Goal: Transaction & Acquisition: Purchase product/service

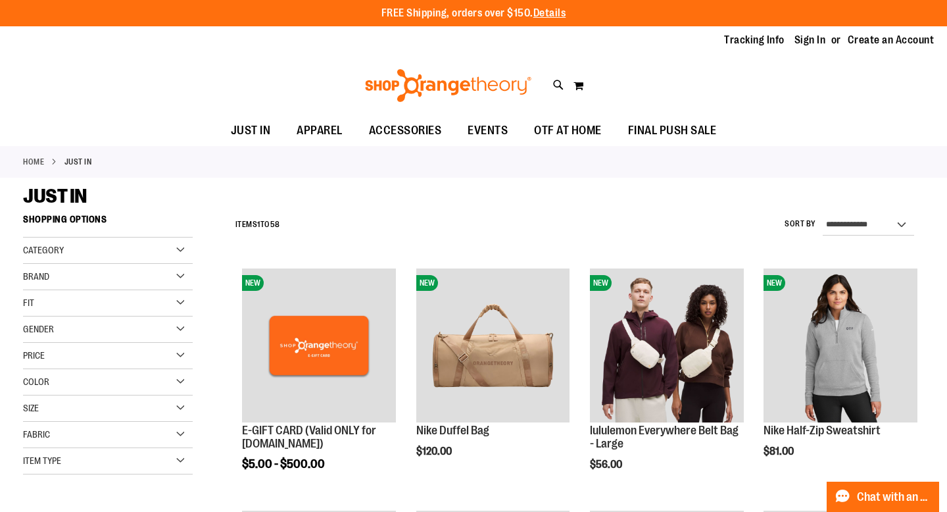
click at [177, 250] on div "Category" at bounding box center [108, 250] width 170 height 26
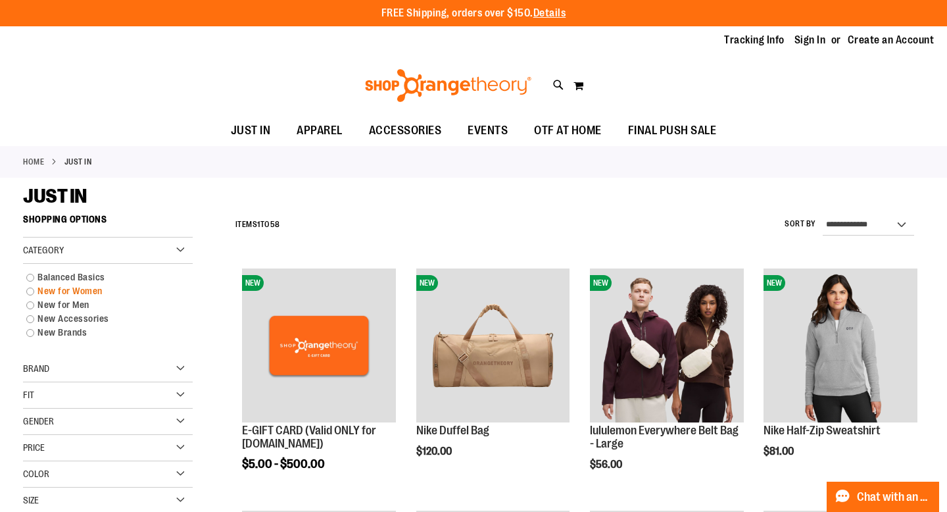
click at [86, 292] on link "New for Women" at bounding box center [101, 291] width 163 height 14
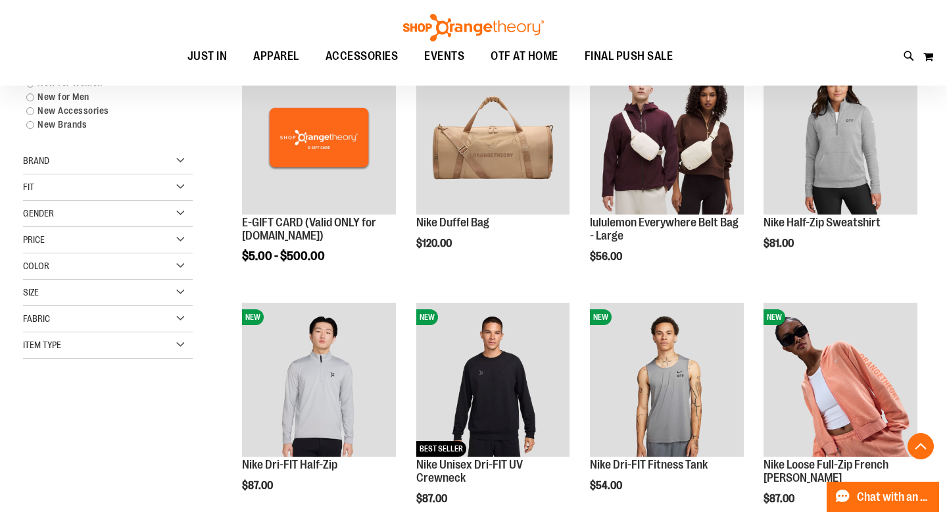
scroll to position [208, 0]
click at [178, 184] on div "Fit" at bounding box center [108, 187] width 170 height 26
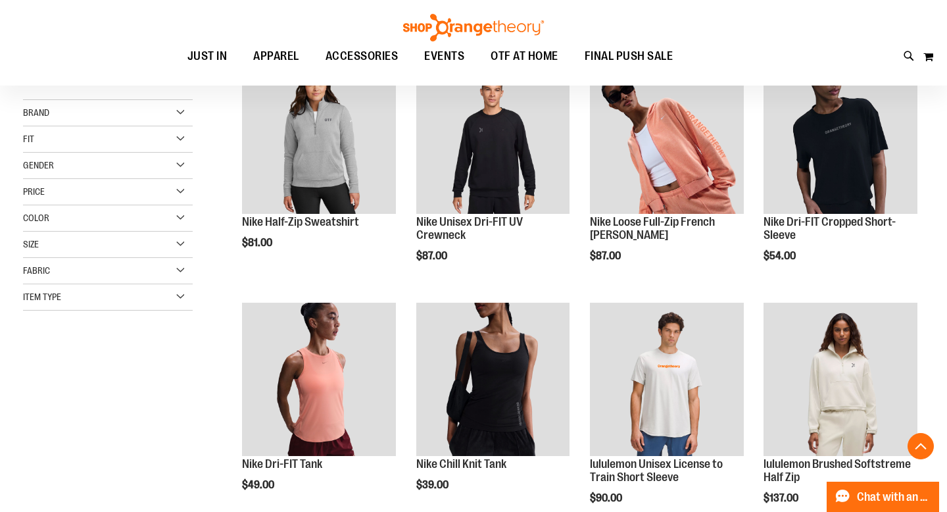
click at [64, 267] on div "Fabric" at bounding box center [108, 271] width 170 height 26
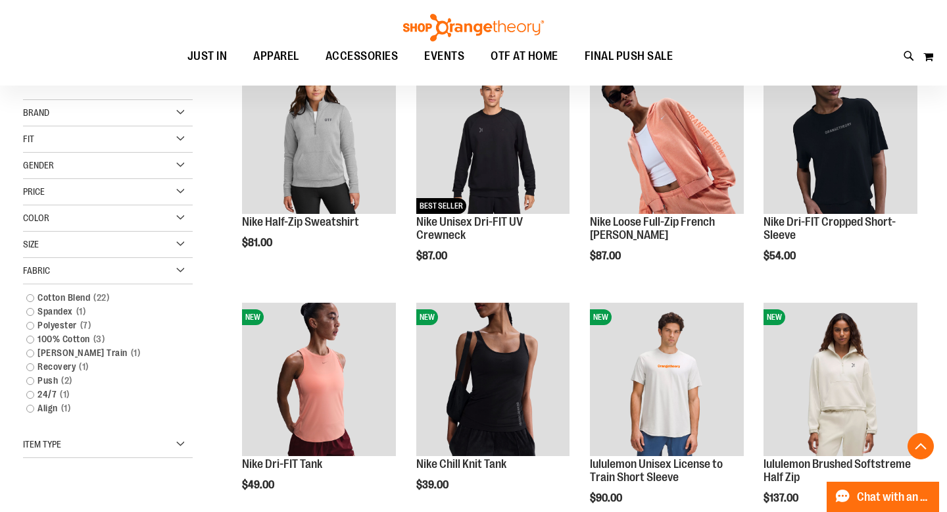
click at [82, 134] on div "Fit" at bounding box center [108, 139] width 170 height 26
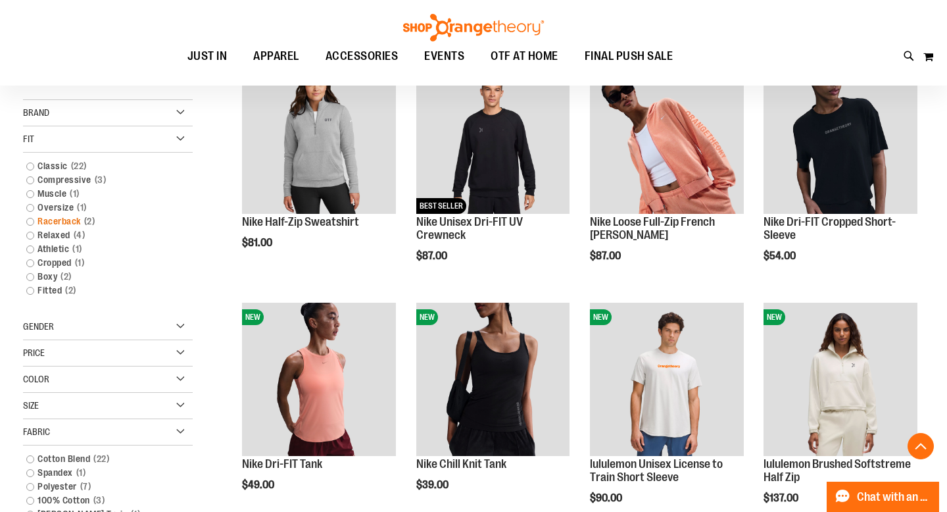
click at [60, 222] on link "Racerback 2 items" at bounding box center [101, 221] width 163 height 14
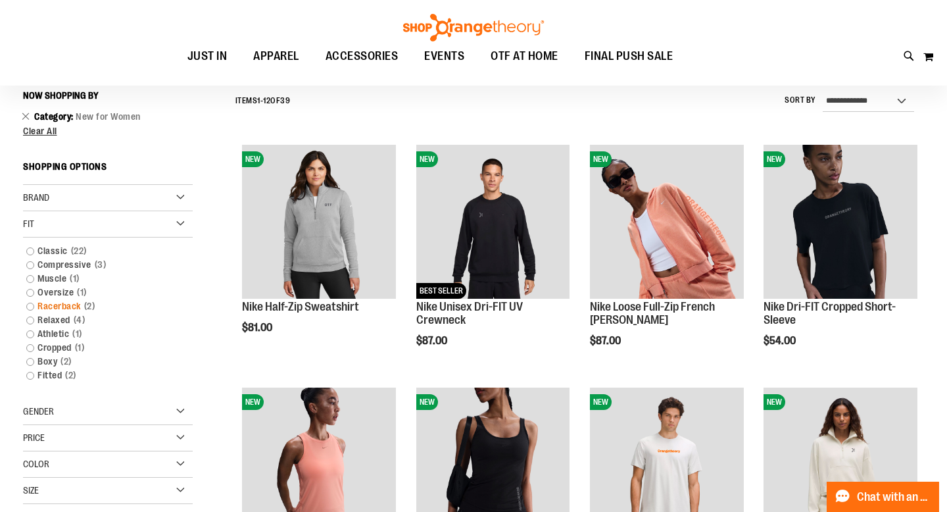
scroll to position [122, 0]
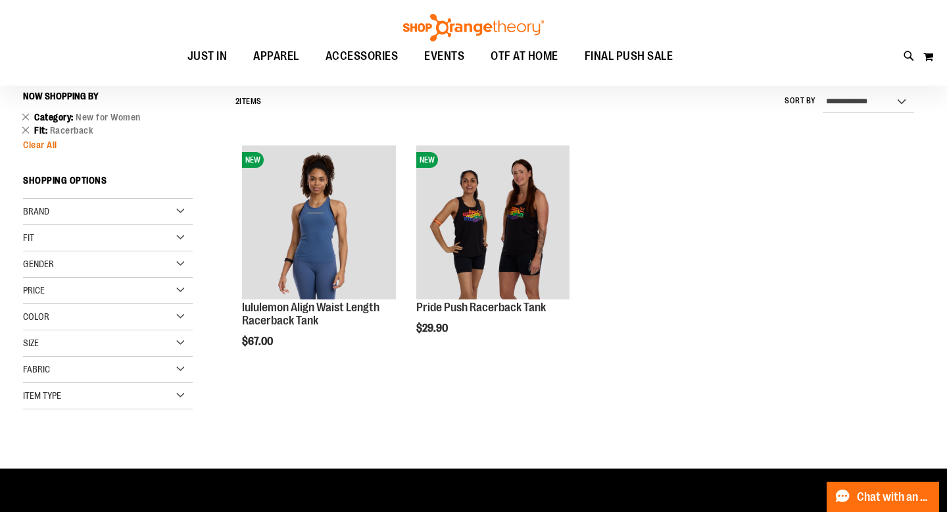
click at [45, 147] on span "Clear All" at bounding box center [40, 144] width 34 height 11
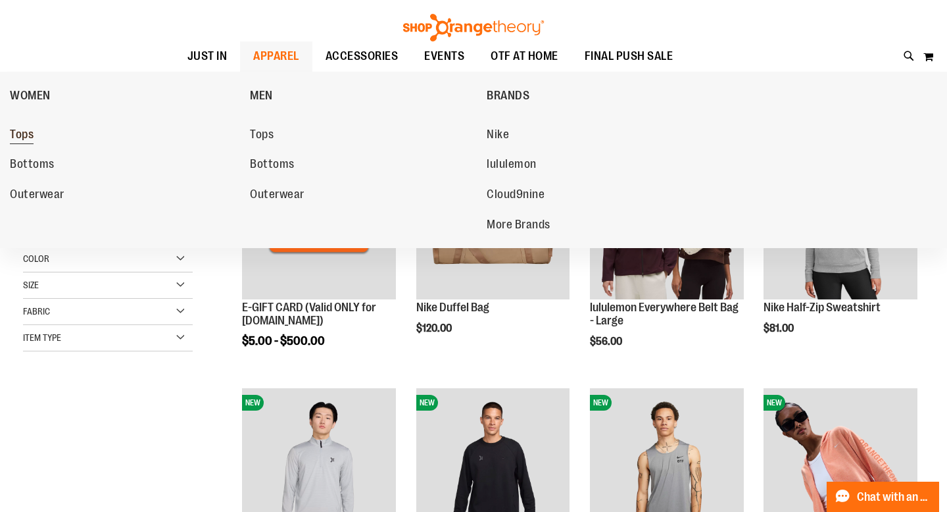
click at [27, 137] on span "Tops" at bounding box center [22, 136] width 24 height 16
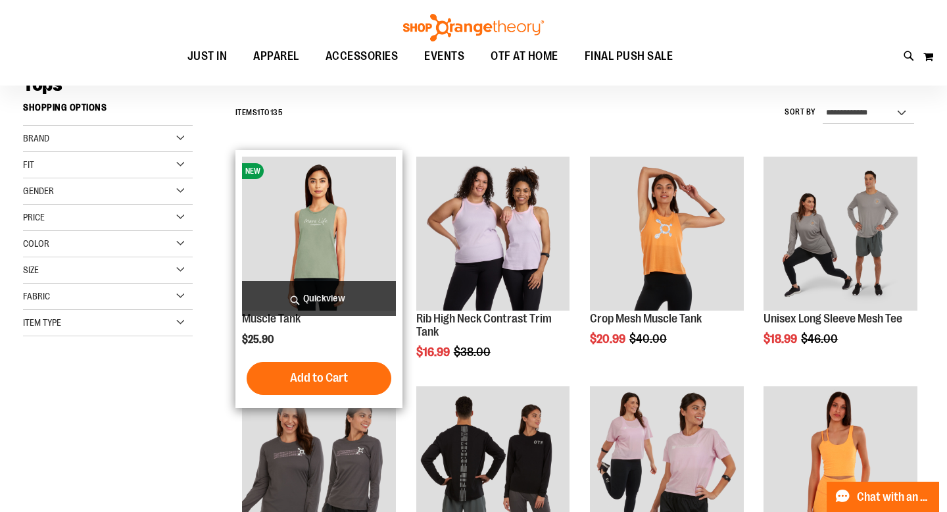
scroll to position [113, 0]
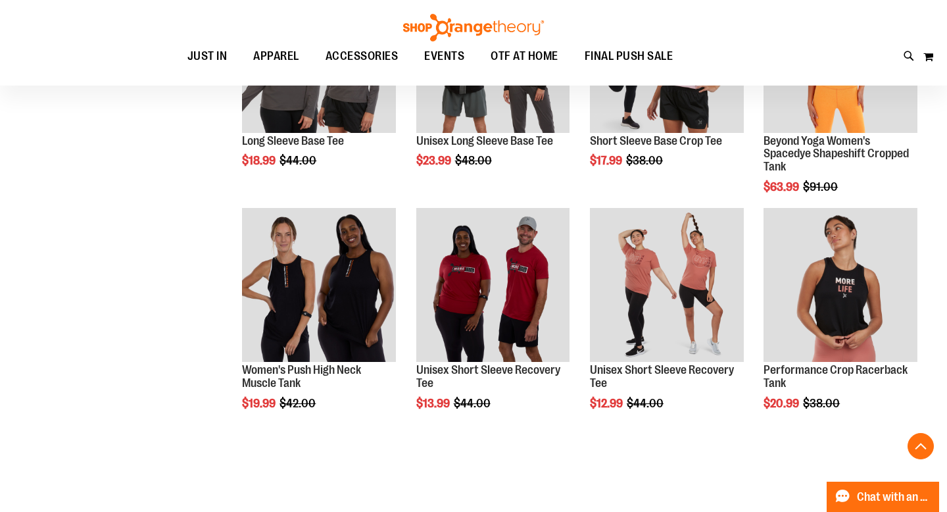
scroll to position [541, 0]
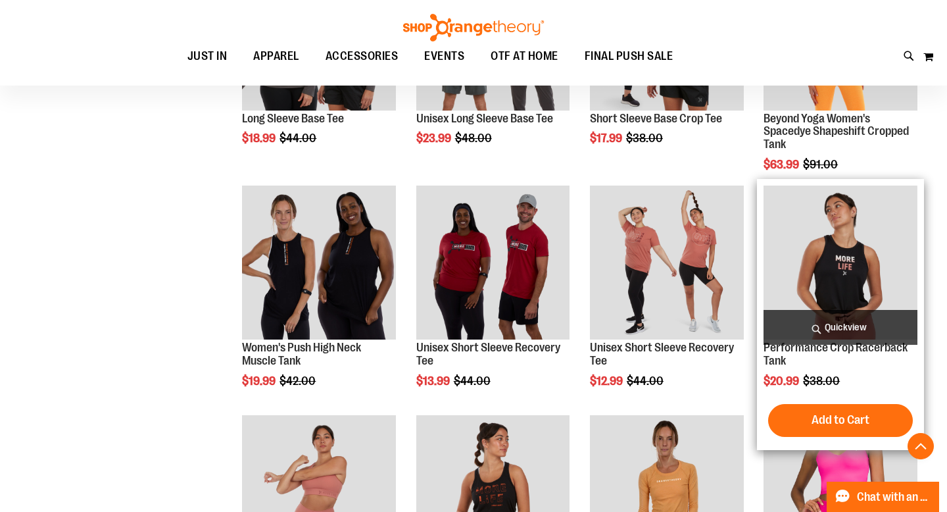
click at [841, 265] on img "product" at bounding box center [841, 262] width 154 height 154
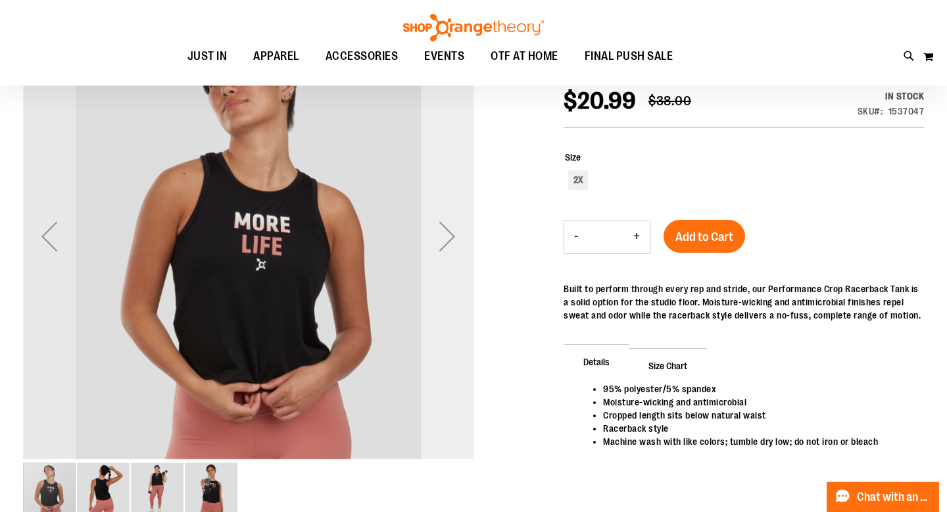
scroll to position [180, 0]
click at [445, 232] on div "Next" at bounding box center [447, 236] width 53 height 53
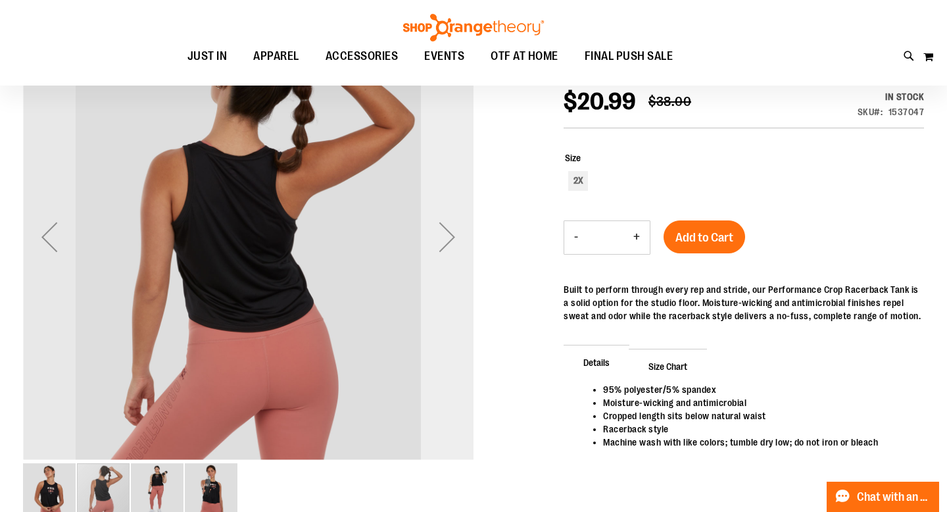
click at [445, 232] on div "Next" at bounding box center [447, 236] width 53 height 53
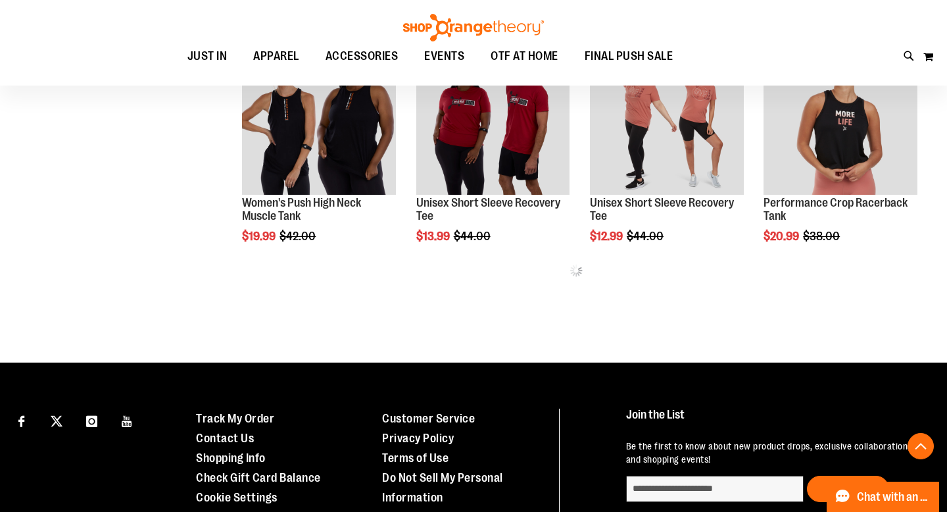
scroll to position [395, 0]
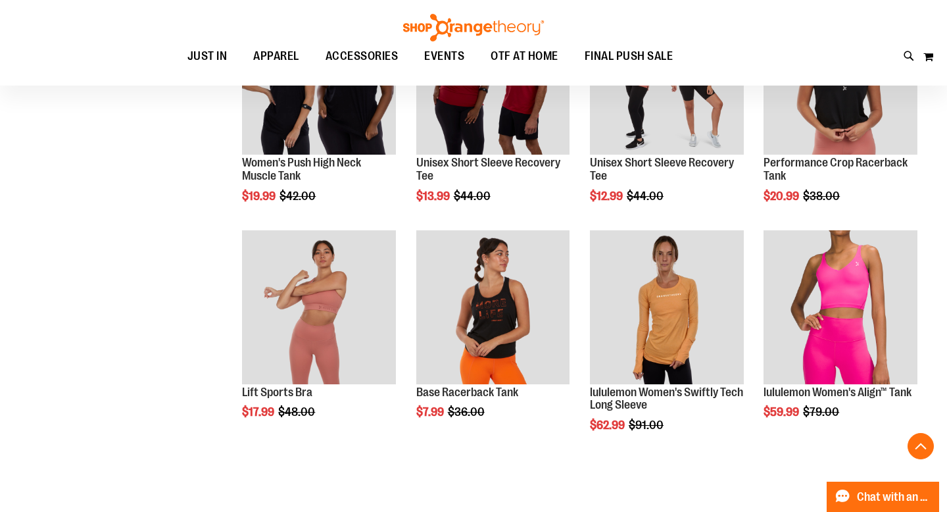
scroll to position [582, 0]
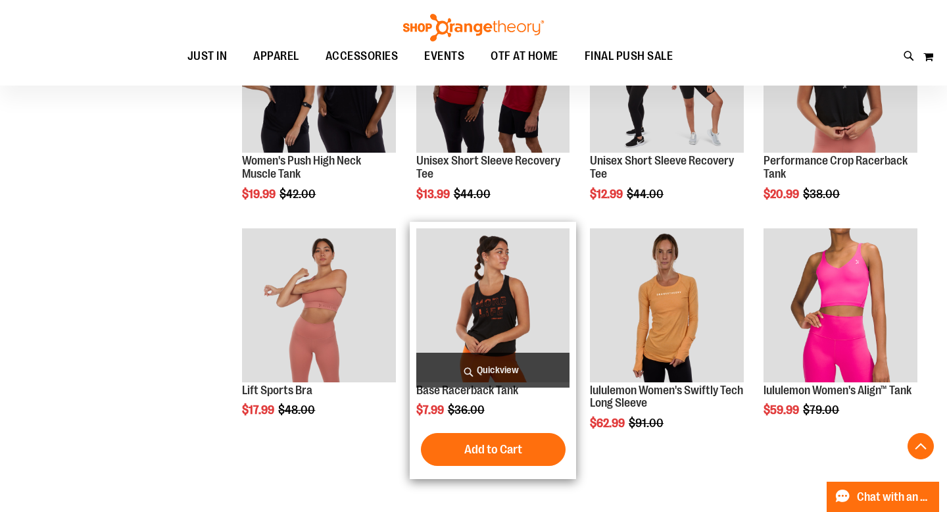
click at [502, 301] on img "product" at bounding box center [493, 305] width 154 height 154
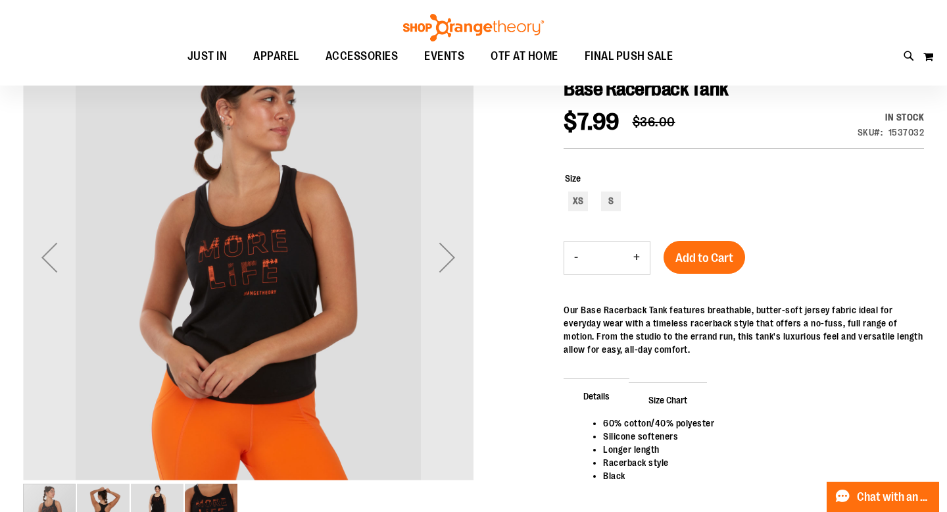
scroll to position [160, 0]
click at [449, 253] on div "Next" at bounding box center [447, 256] width 53 height 53
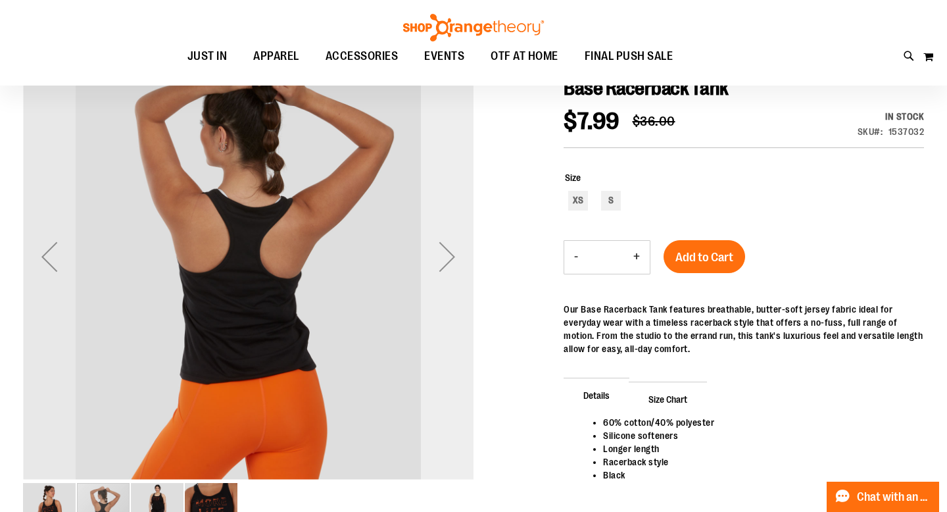
click at [449, 253] on div "Next" at bounding box center [447, 256] width 53 height 53
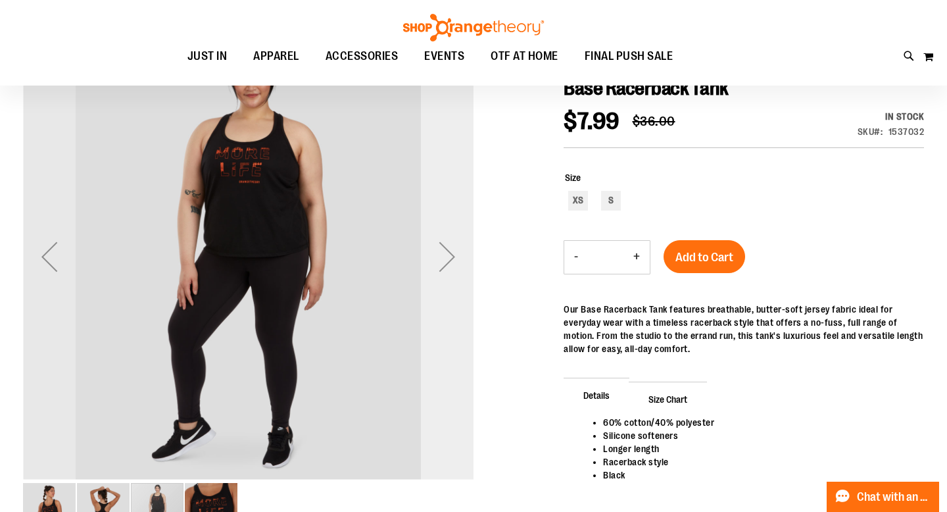
click at [449, 253] on div "Next" at bounding box center [447, 256] width 53 height 53
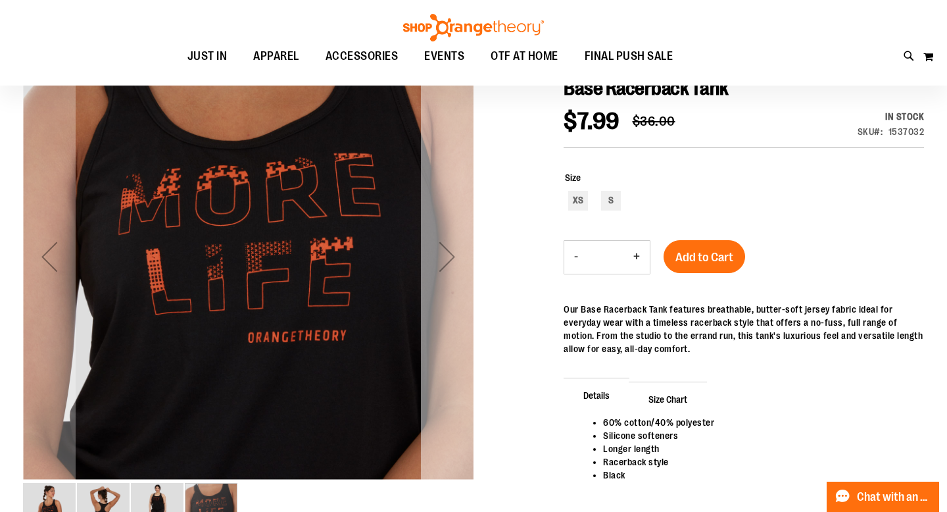
click at [449, 253] on div "Next" at bounding box center [447, 256] width 53 height 53
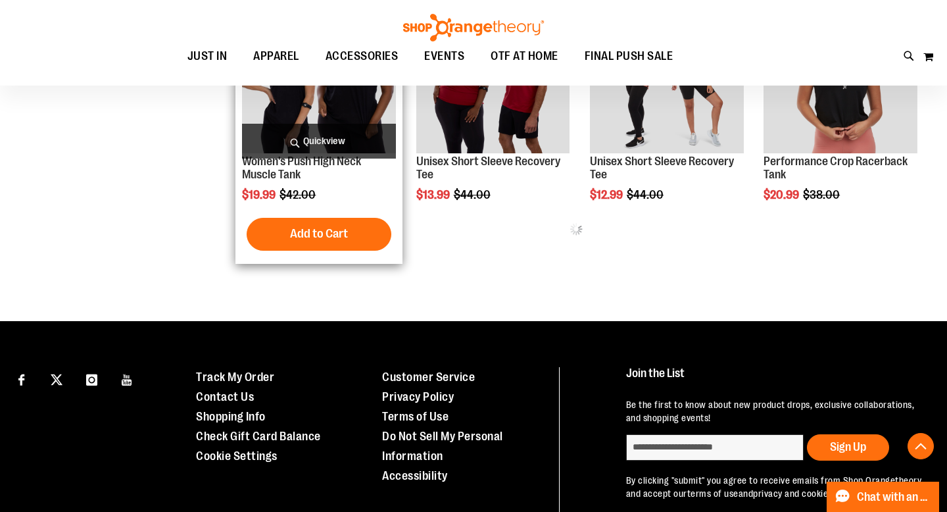
scroll to position [436, 0]
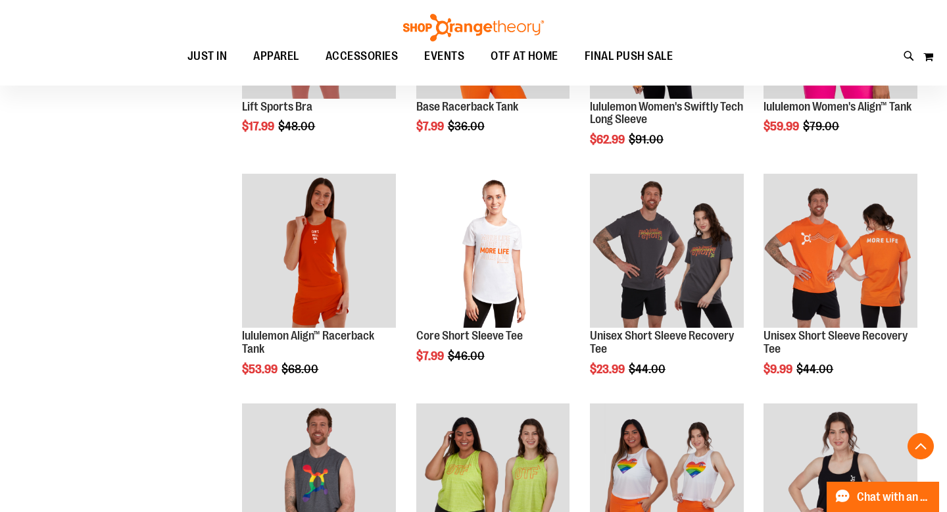
scroll to position [880, 0]
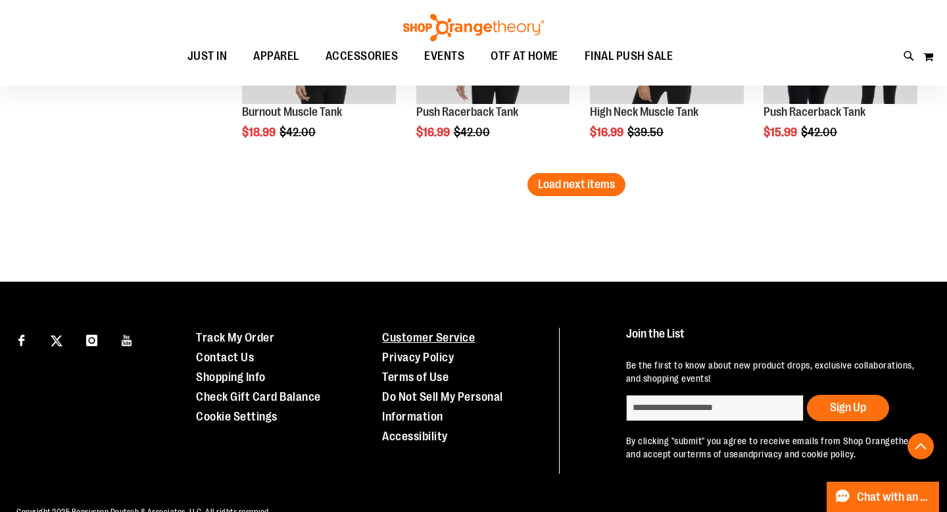
scroll to position [2008, 0]
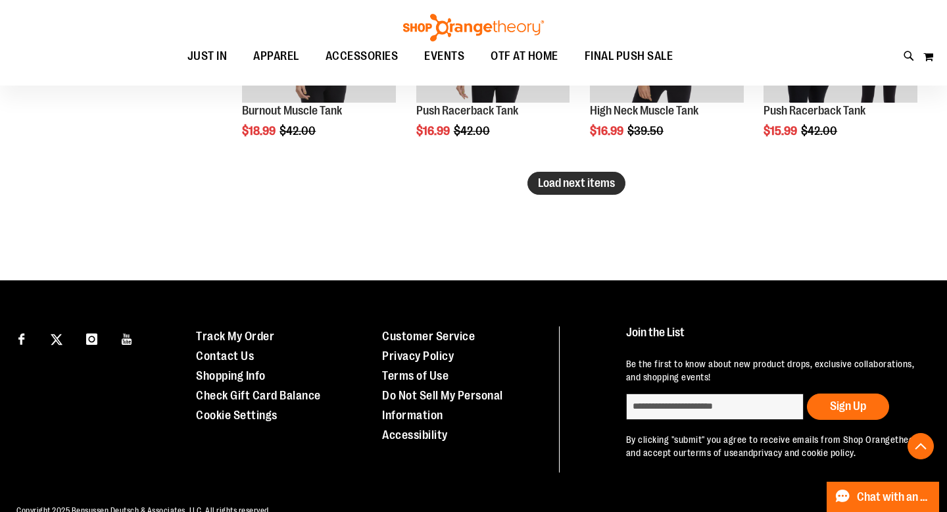
click at [573, 176] on button "Load next items" at bounding box center [577, 183] width 98 height 23
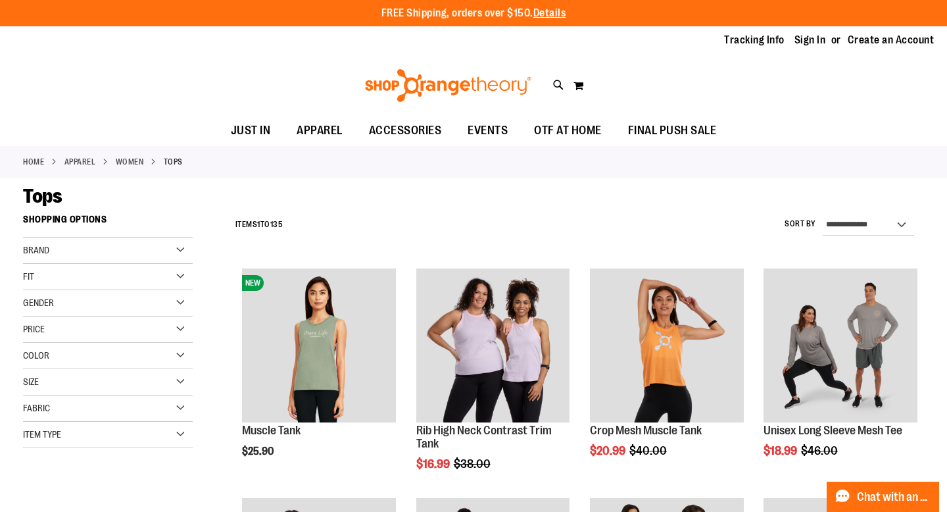
click at [181, 381] on div "Size" at bounding box center [108, 382] width 170 height 26
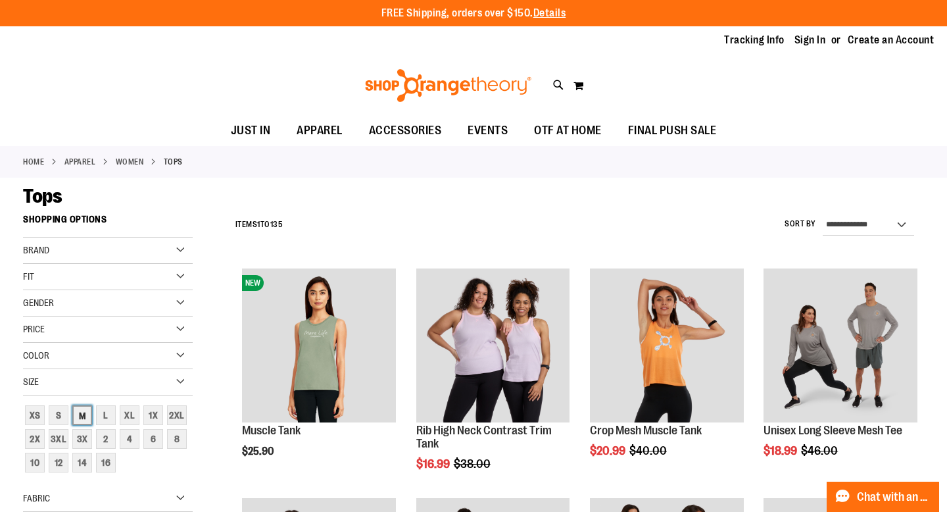
click at [80, 414] on div "M" at bounding box center [82, 415] width 20 height 20
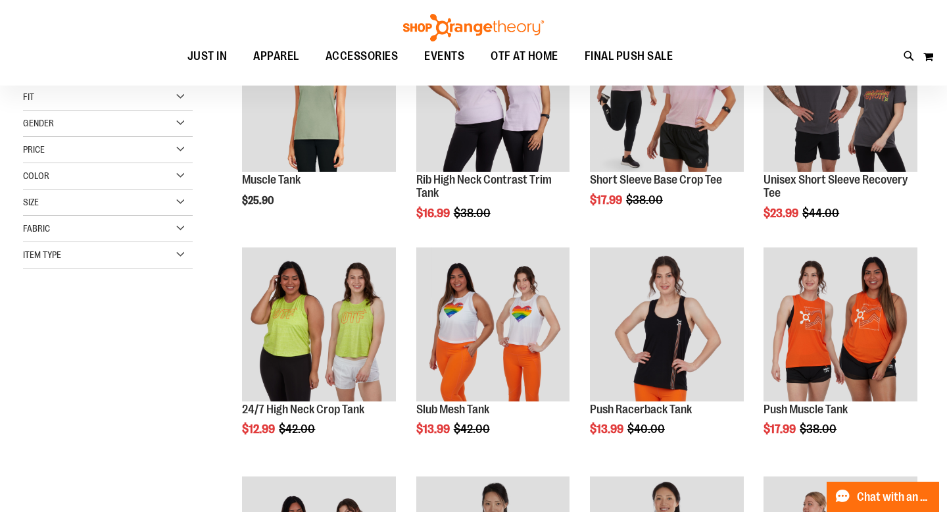
scroll to position [90, 0]
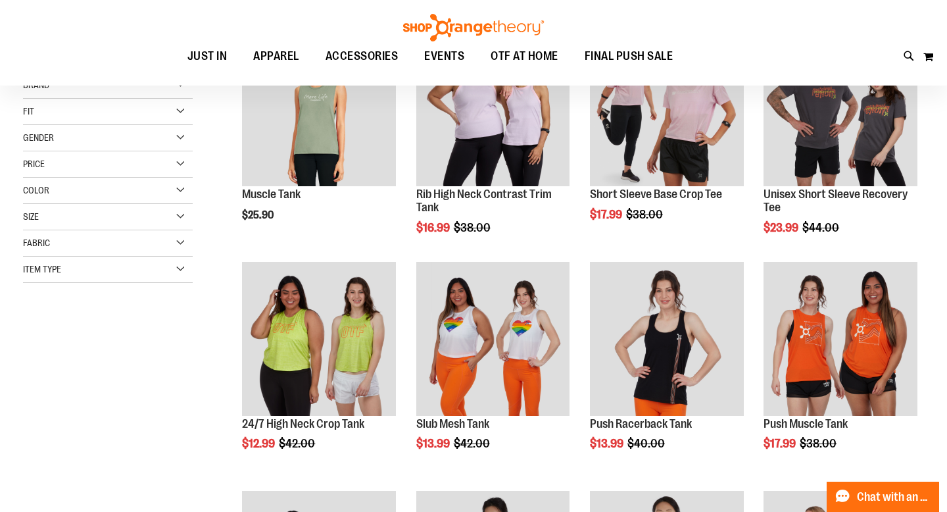
click at [181, 189] on div "Color" at bounding box center [108, 191] width 170 height 26
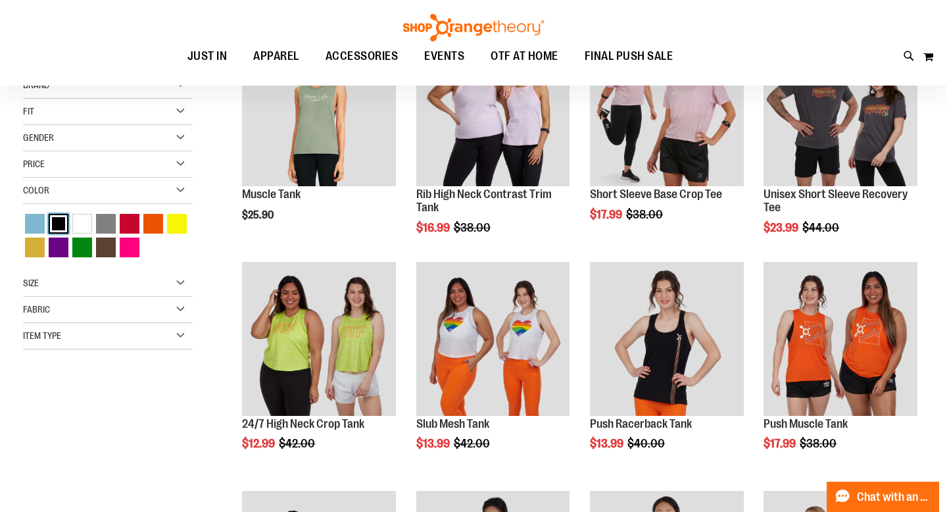
click at [59, 224] on div "Black" at bounding box center [59, 224] width 20 height 20
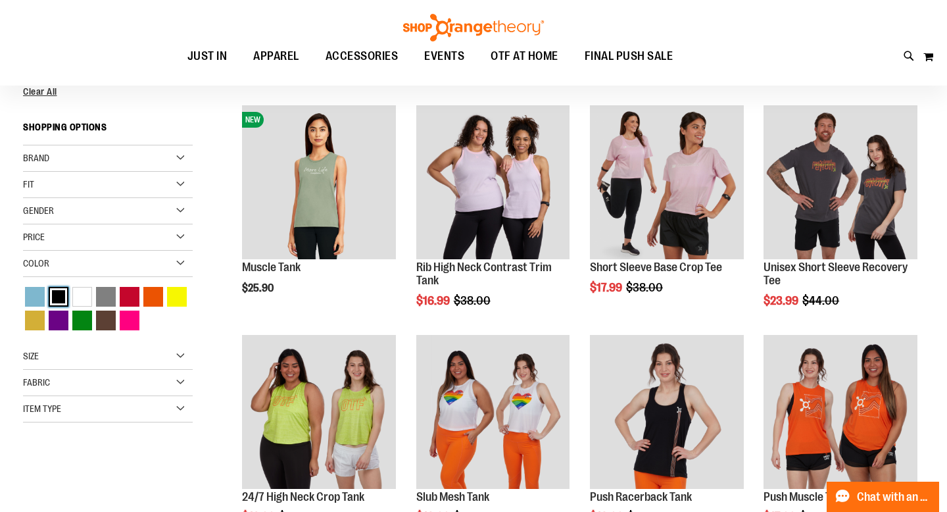
scroll to position [0, 0]
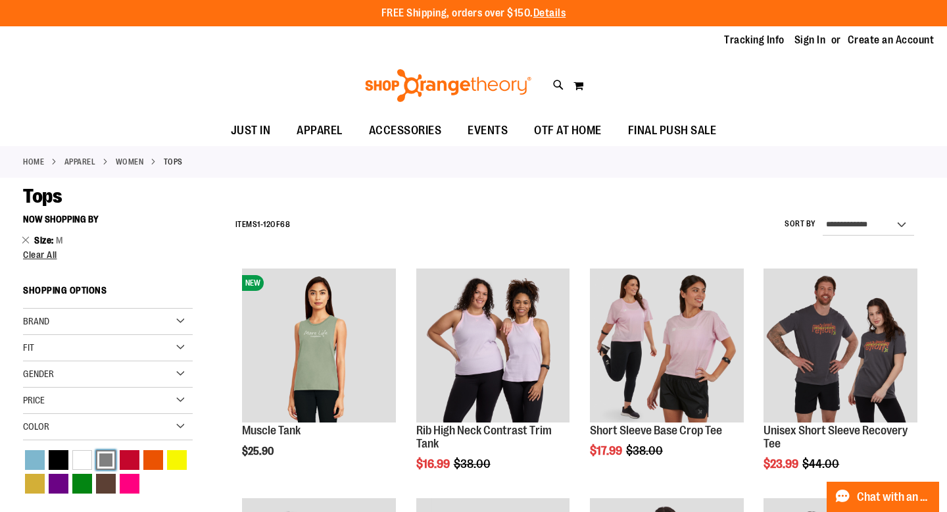
click at [105, 457] on div "Grey" at bounding box center [106, 460] width 20 height 20
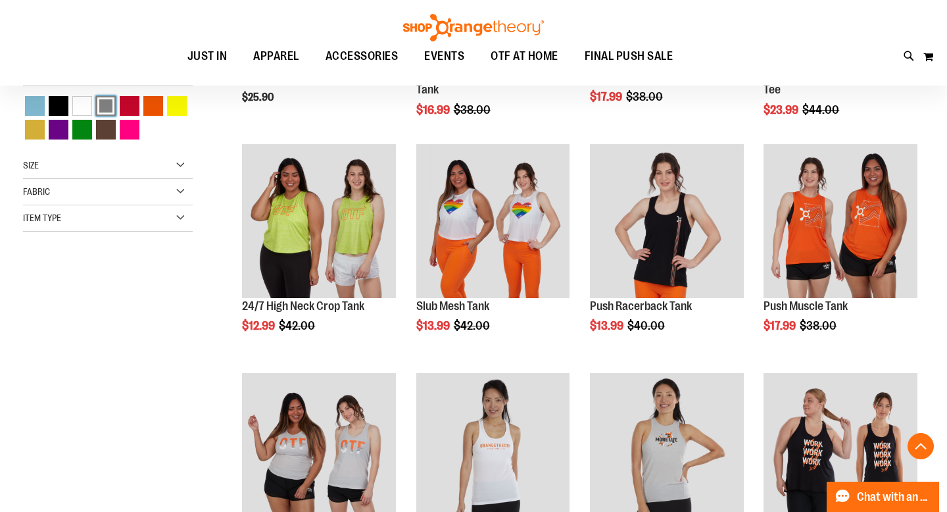
scroll to position [208, 0]
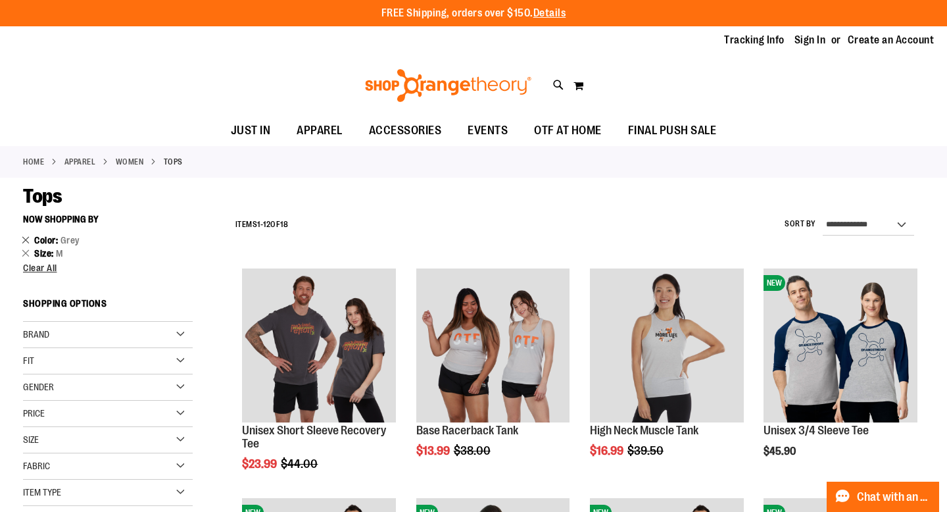
click at [26, 240] on link "Remove This Item" at bounding box center [26, 239] width 9 height 13
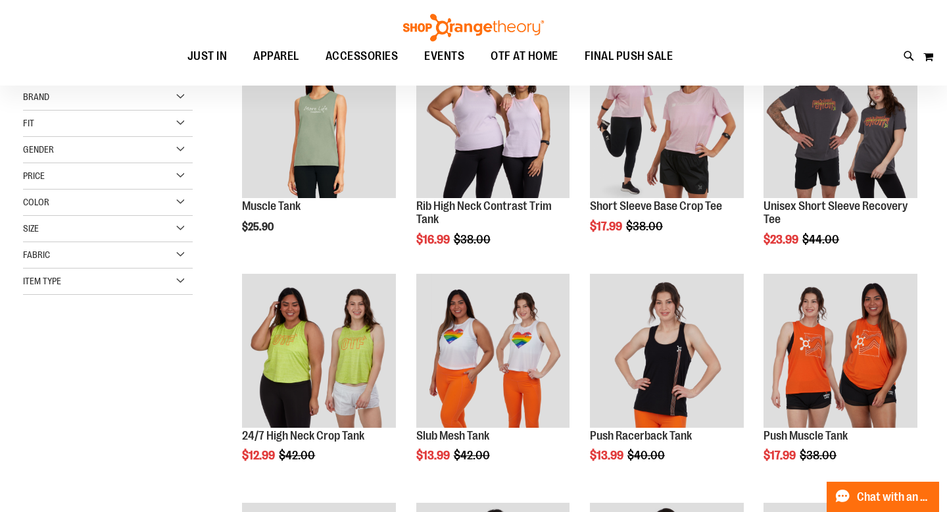
scroll to position [74, 0]
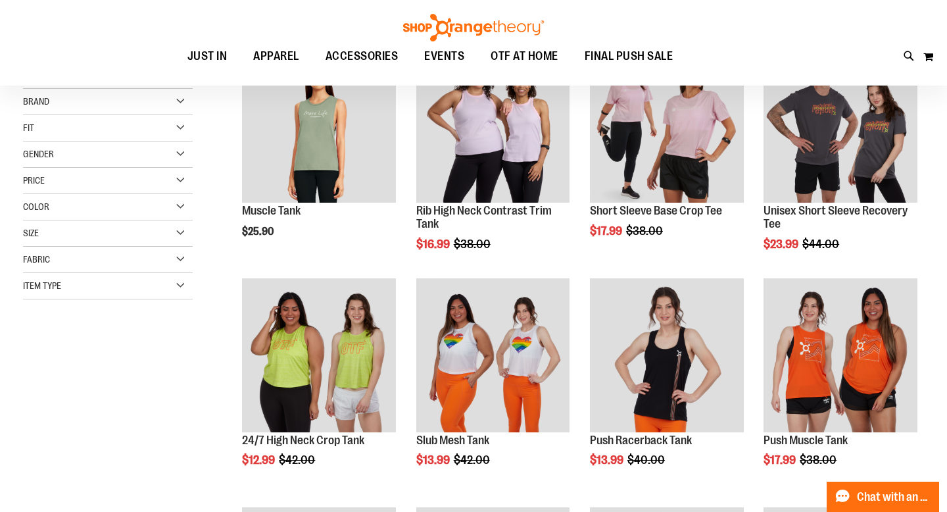
click at [175, 207] on div "Color" at bounding box center [108, 207] width 170 height 26
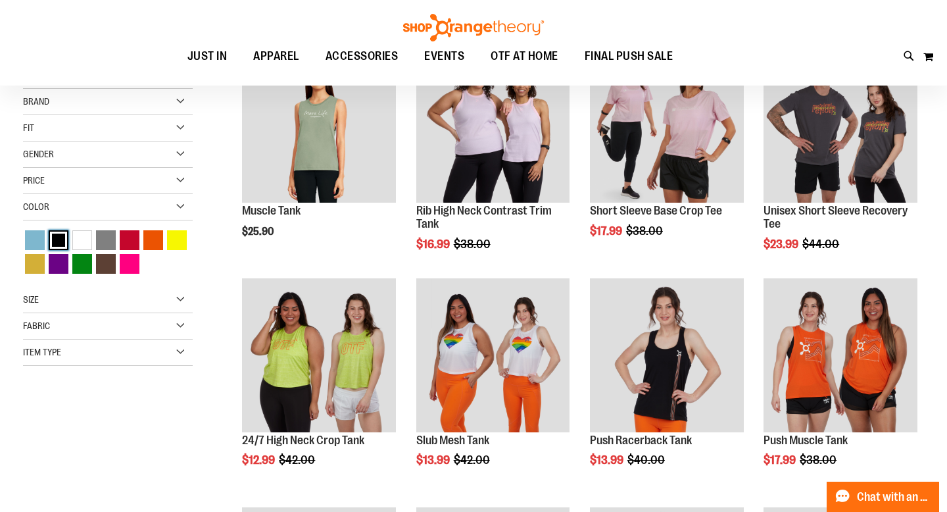
click at [53, 237] on div "Black" at bounding box center [59, 240] width 20 height 20
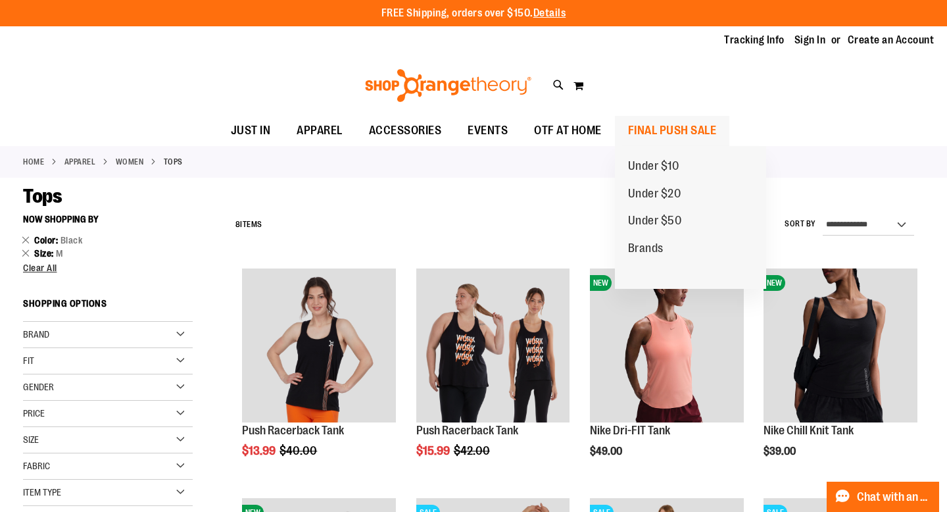
click at [678, 129] on span "FINAL PUSH SALE" at bounding box center [672, 131] width 89 height 30
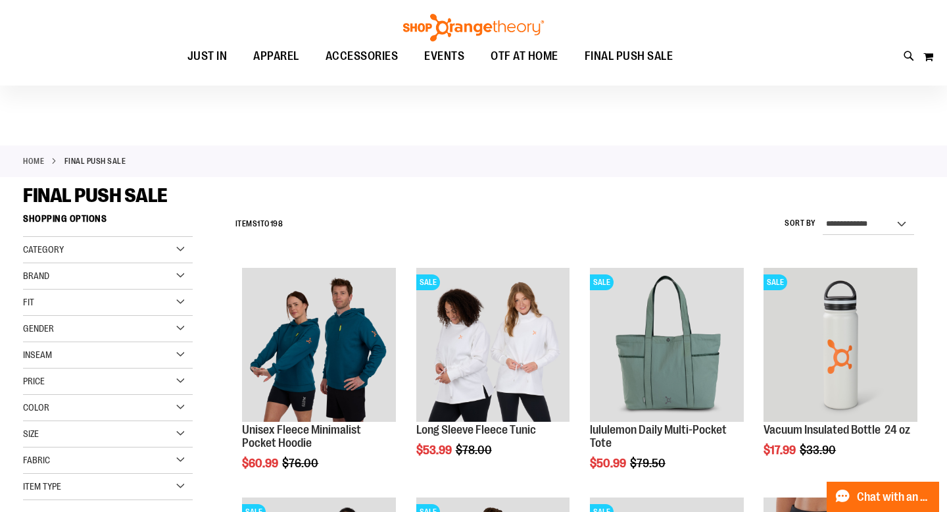
scroll to position [60, 0]
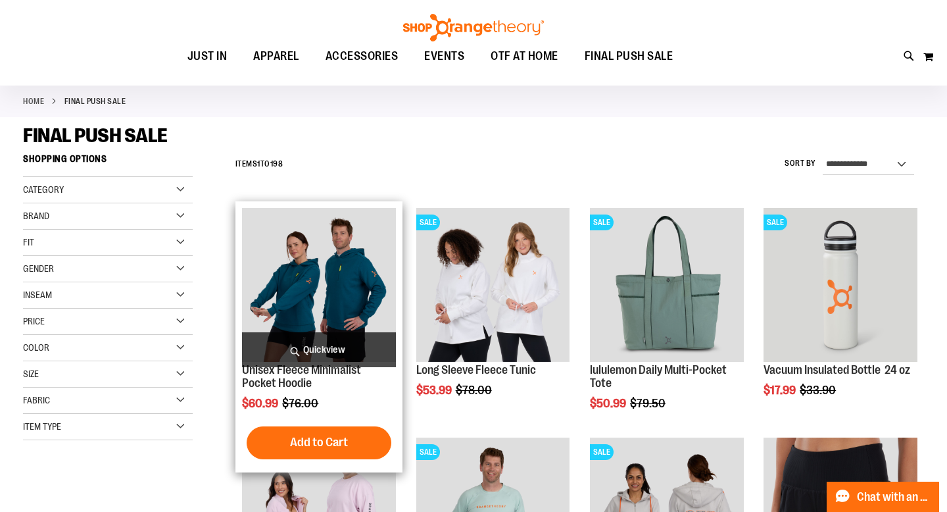
click at [337, 275] on img "product" at bounding box center [319, 285] width 154 height 154
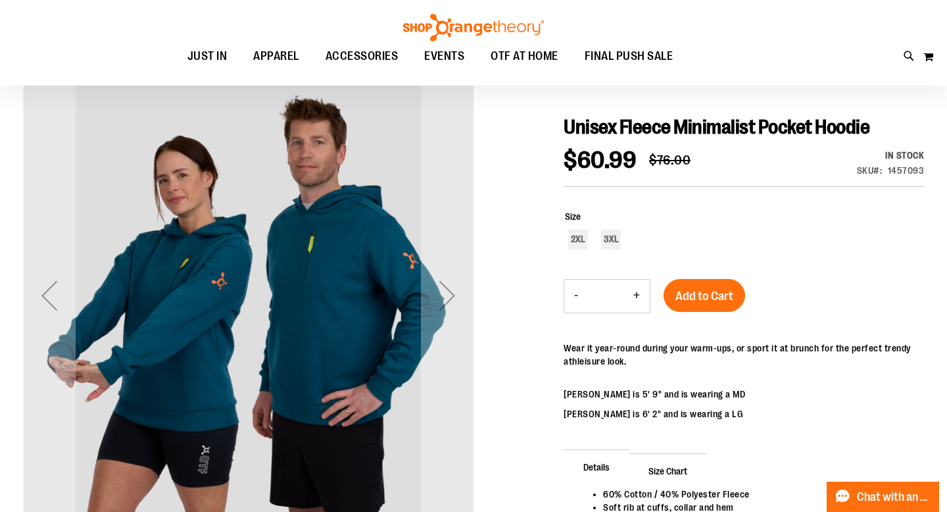
scroll to position [126, 0]
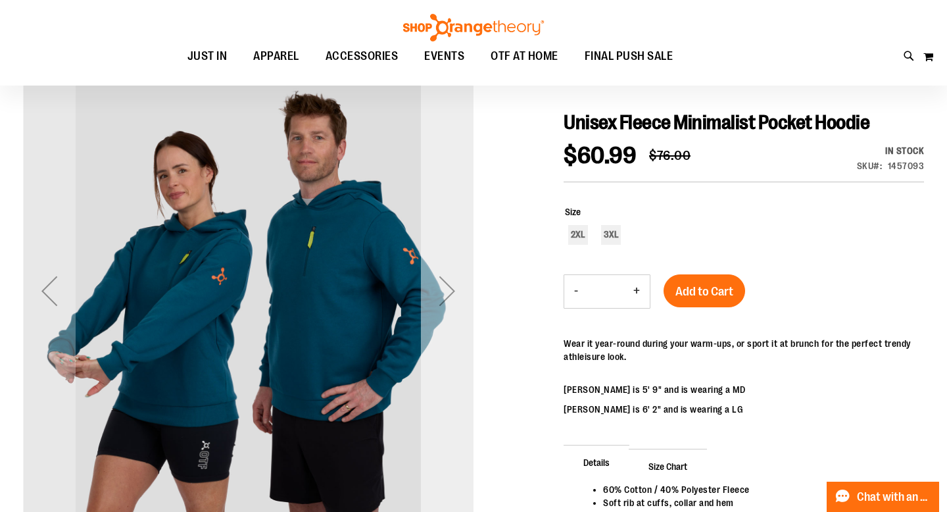
click at [449, 293] on div "Next" at bounding box center [447, 290] width 53 height 53
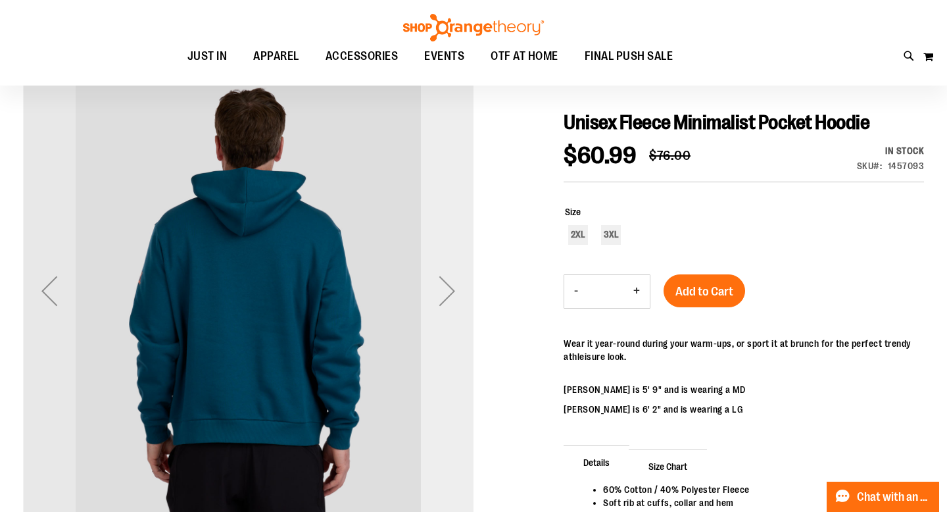
click at [449, 293] on div "Next" at bounding box center [447, 290] width 53 height 53
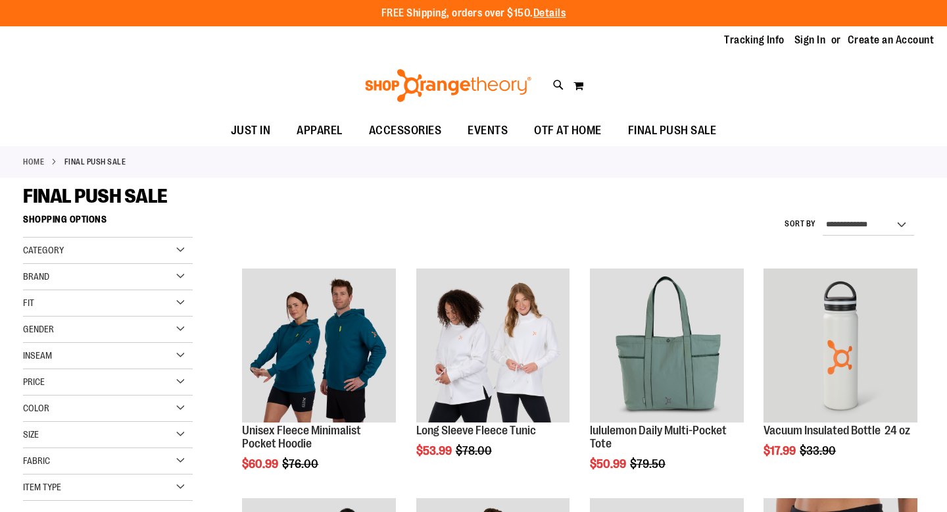
scroll to position [60, 0]
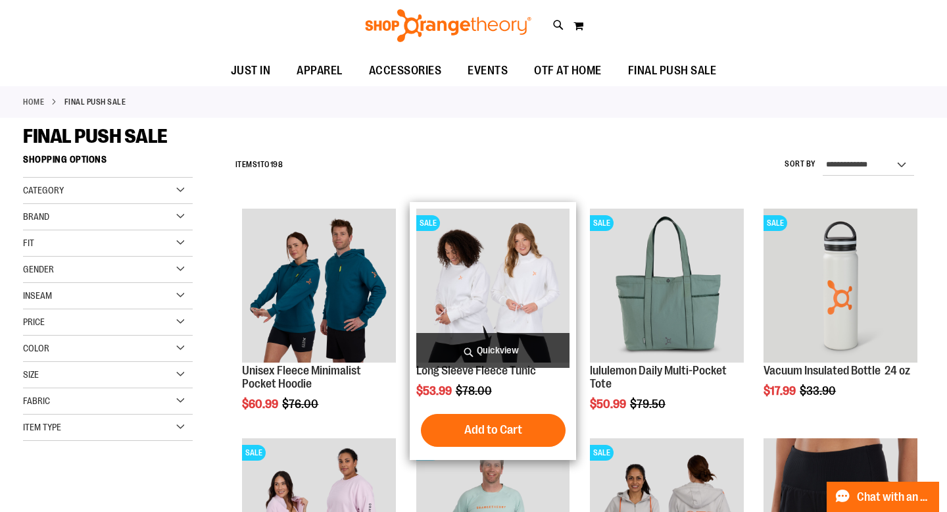
click at [509, 298] on img "product" at bounding box center [493, 286] width 154 height 154
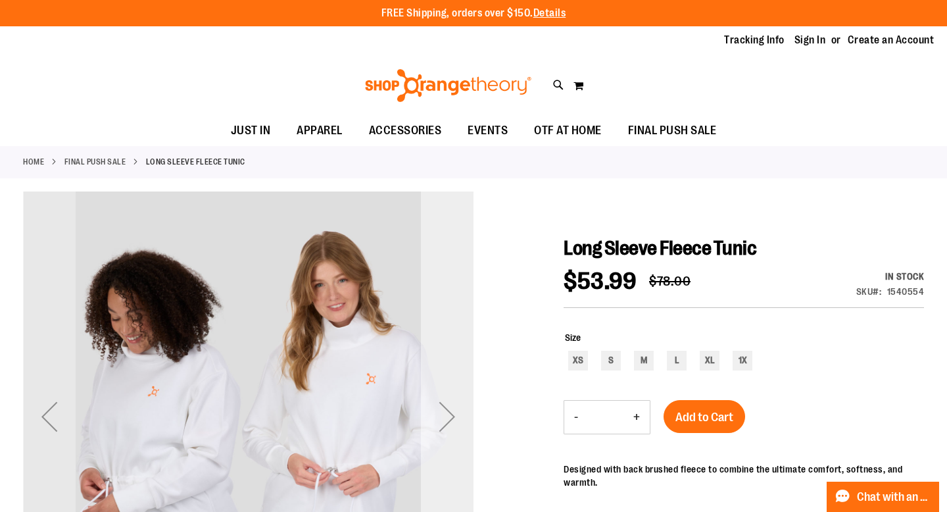
click at [447, 409] on div "Next" at bounding box center [447, 416] width 53 height 53
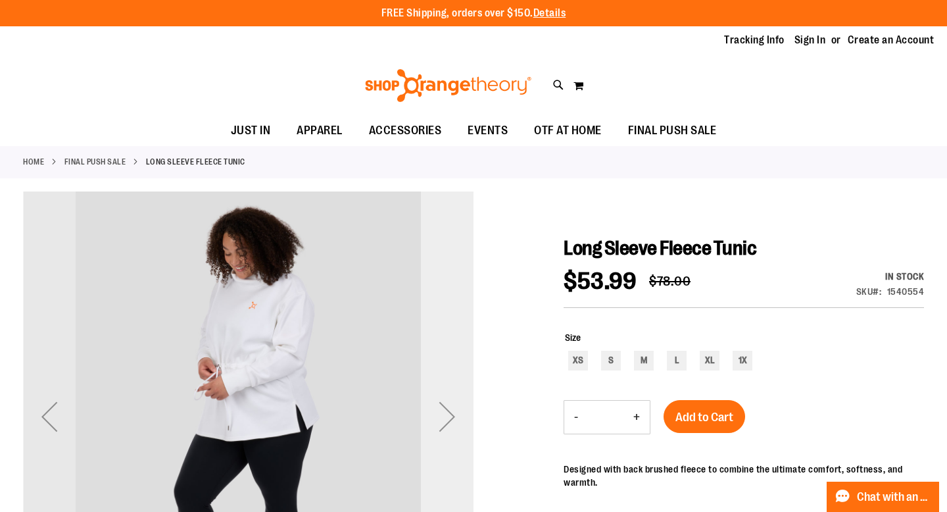
click at [447, 409] on div "Next" at bounding box center [447, 416] width 53 height 53
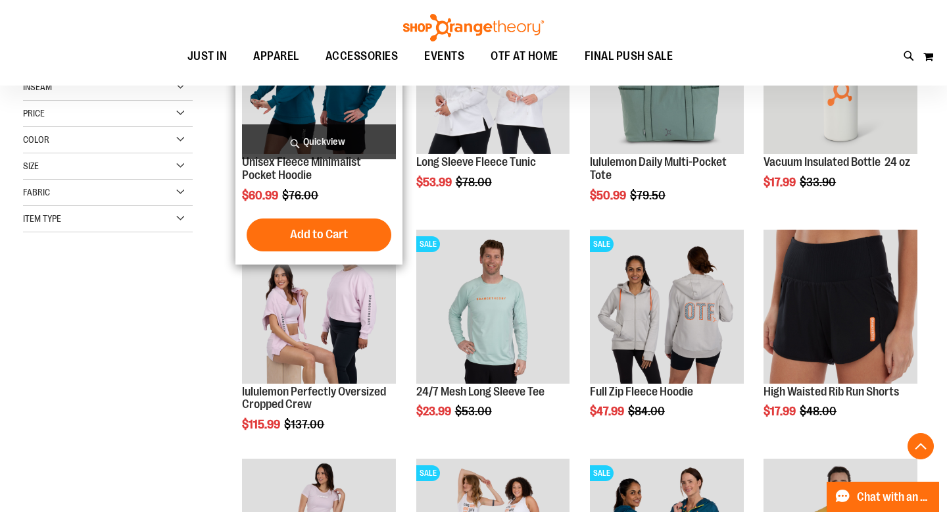
scroll to position [272, 0]
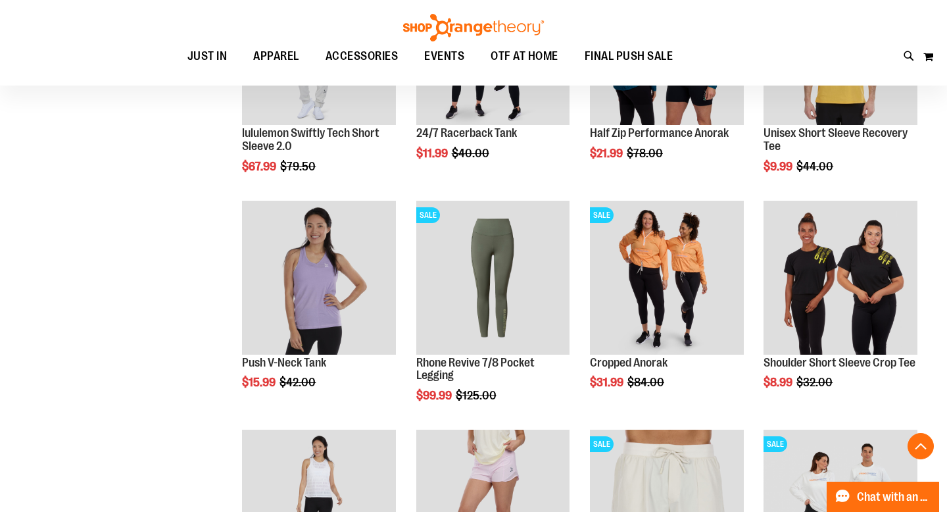
scroll to position [756, 0]
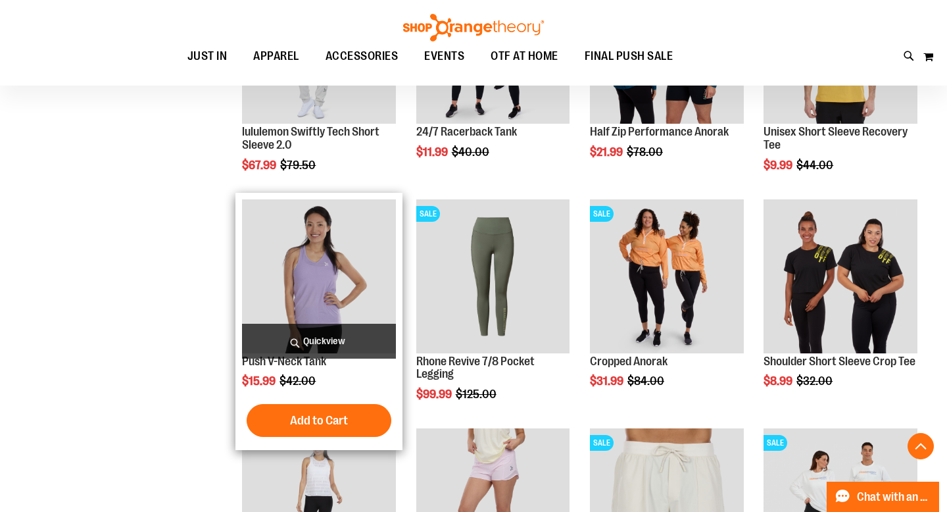
click at [302, 306] on img "product" at bounding box center [319, 276] width 154 height 154
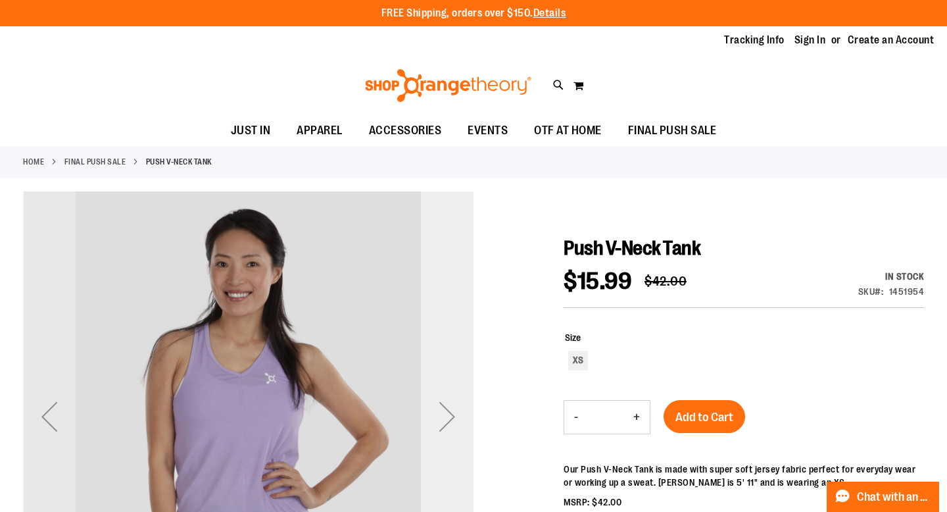
click at [451, 412] on div "Next" at bounding box center [447, 416] width 53 height 53
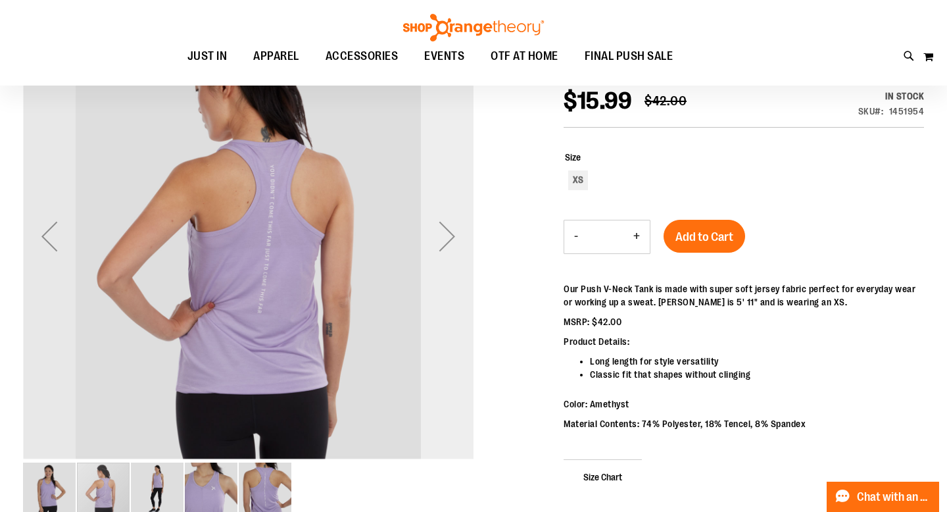
scroll to position [184, 0]
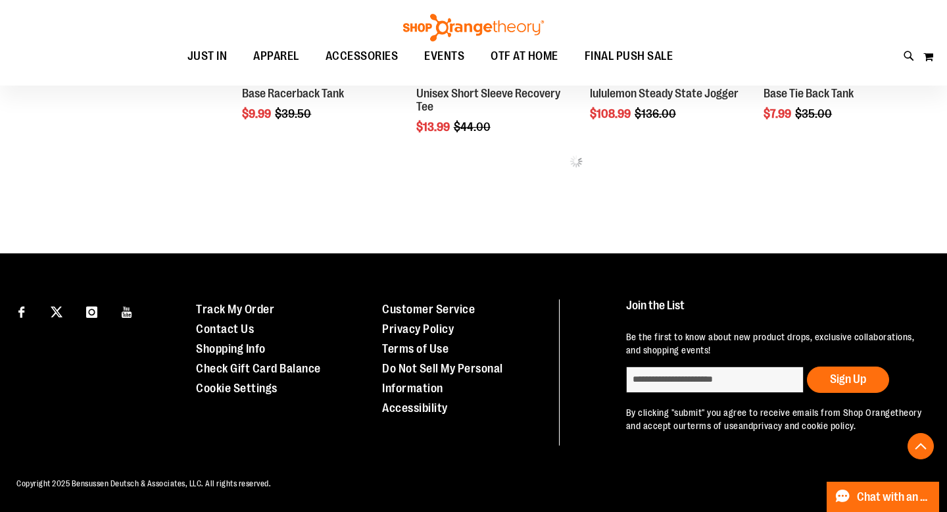
scroll to position [611, 0]
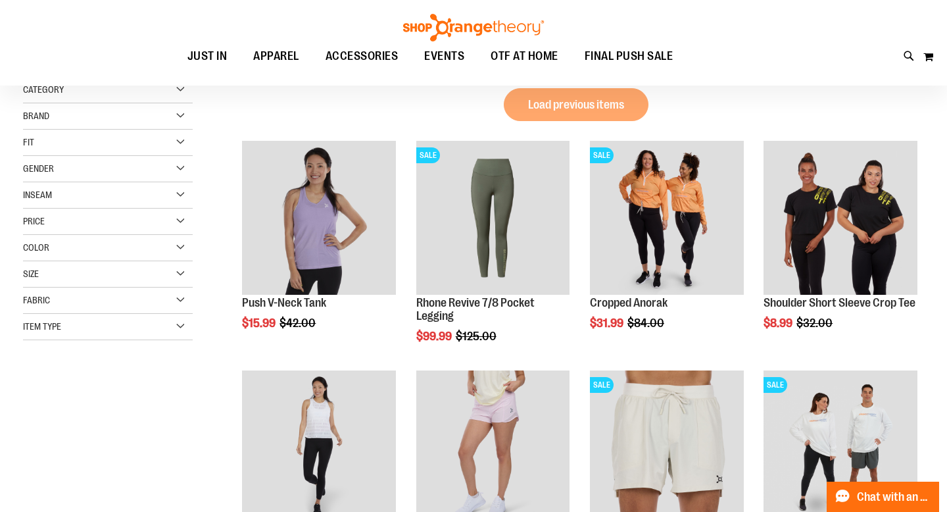
scroll to position [13, 0]
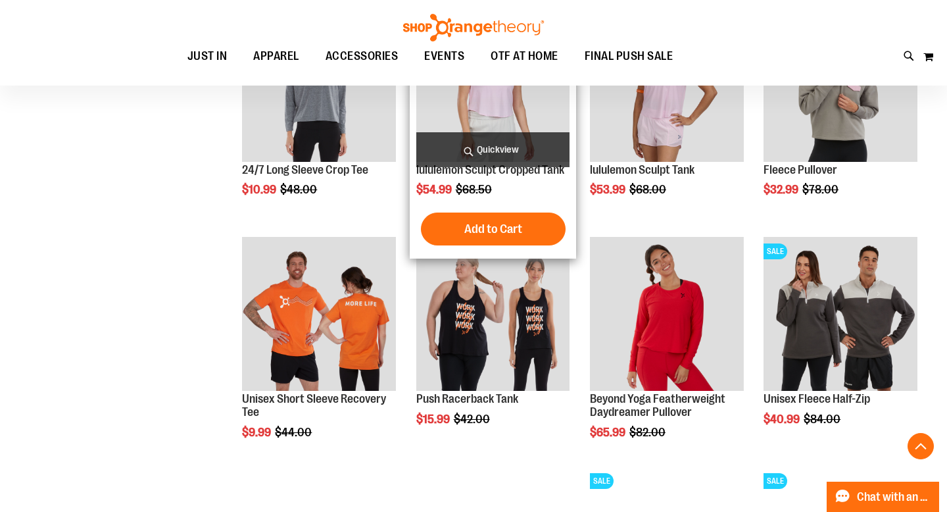
scroll to position [837, 0]
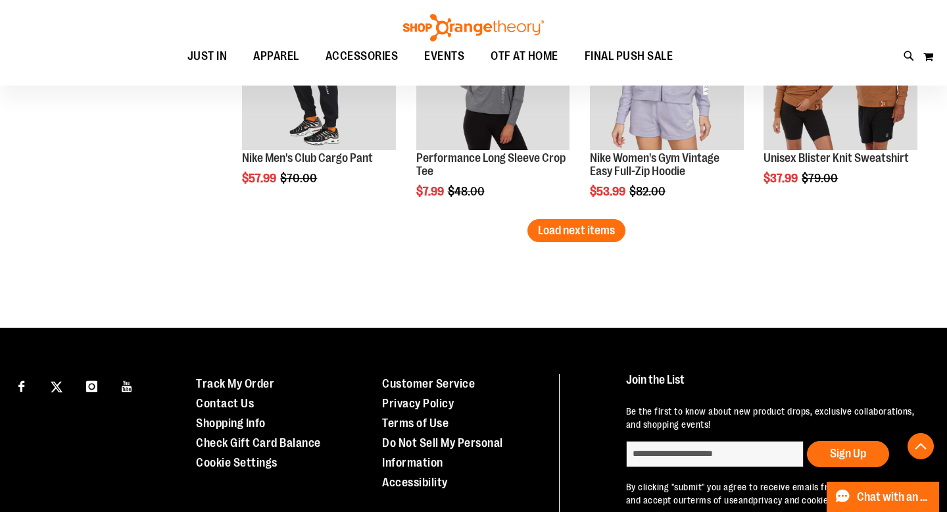
scroll to position [1994, 0]
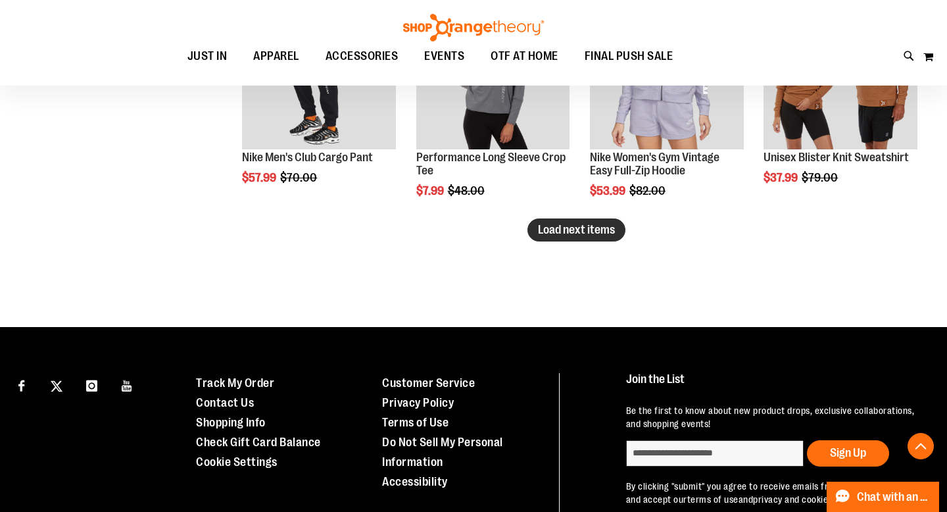
click at [574, 229] on span "Load next items" at bounding box center [576, 229] width 77 height 13
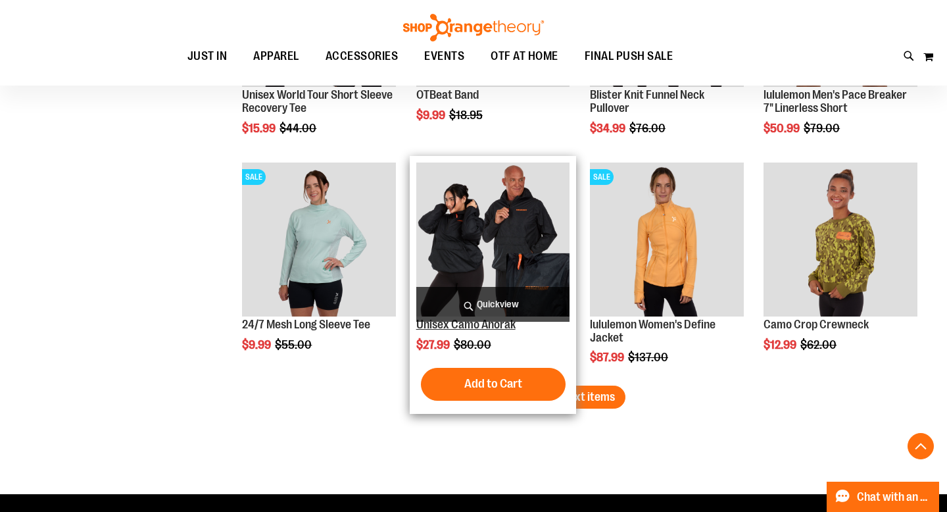
scroll to position [2521, 0]
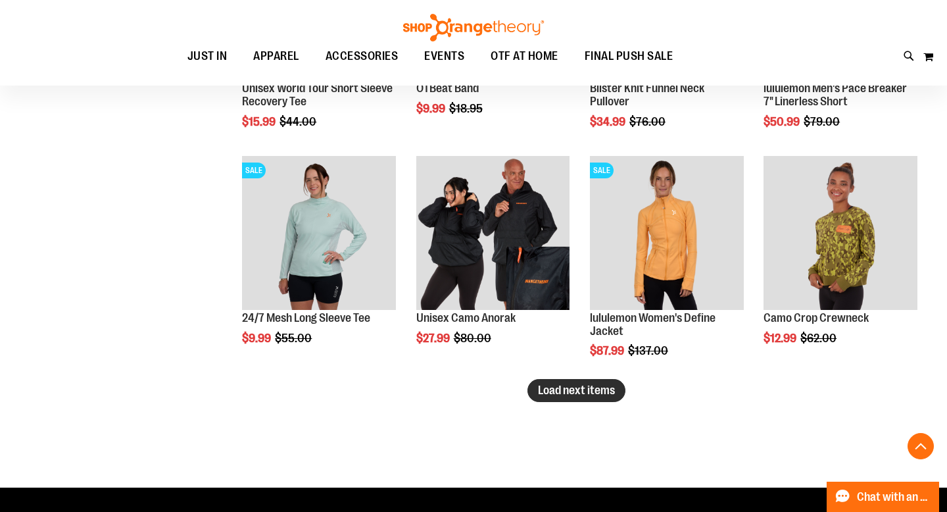
click at [560, 387] on span "Load next items" at bounding box center [576, 389] width 77 height 13
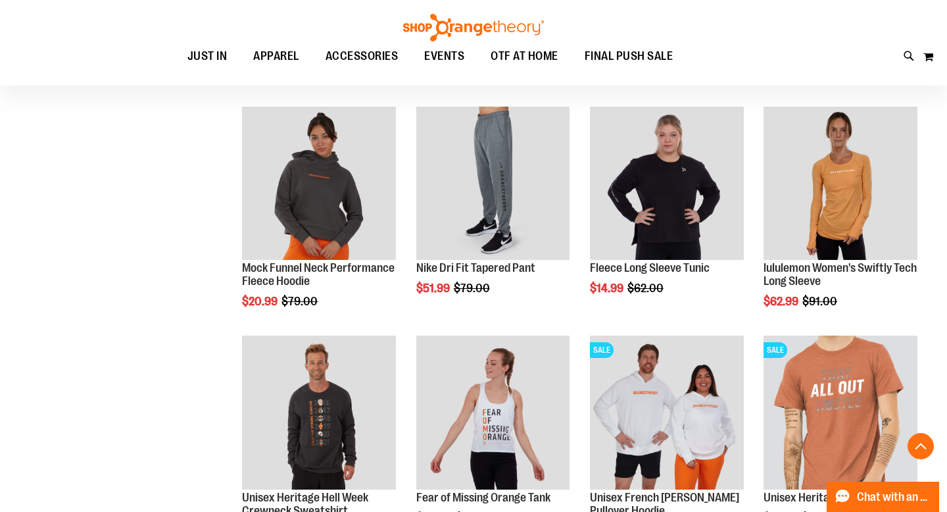
scroll to position [2803, 0]
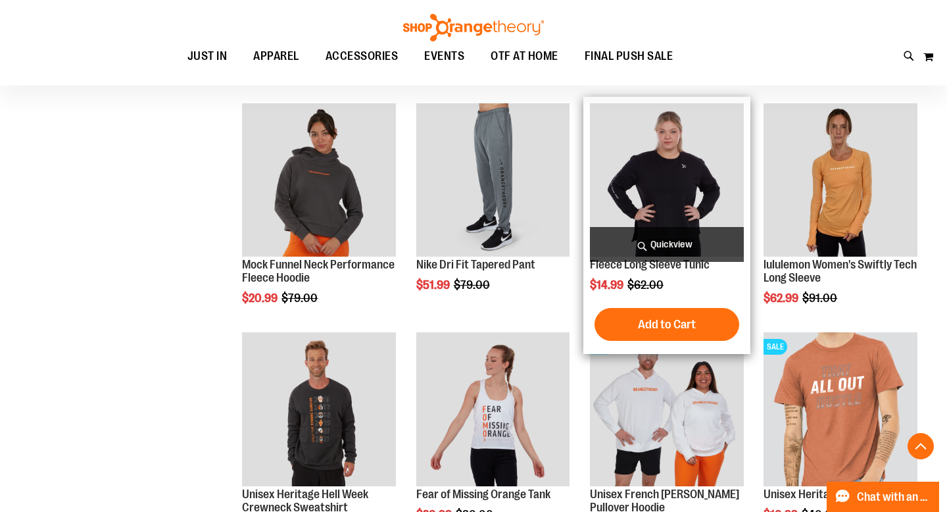
click at [656, 199] on img "product" at bounding box center [667, 180] width 154 height 154
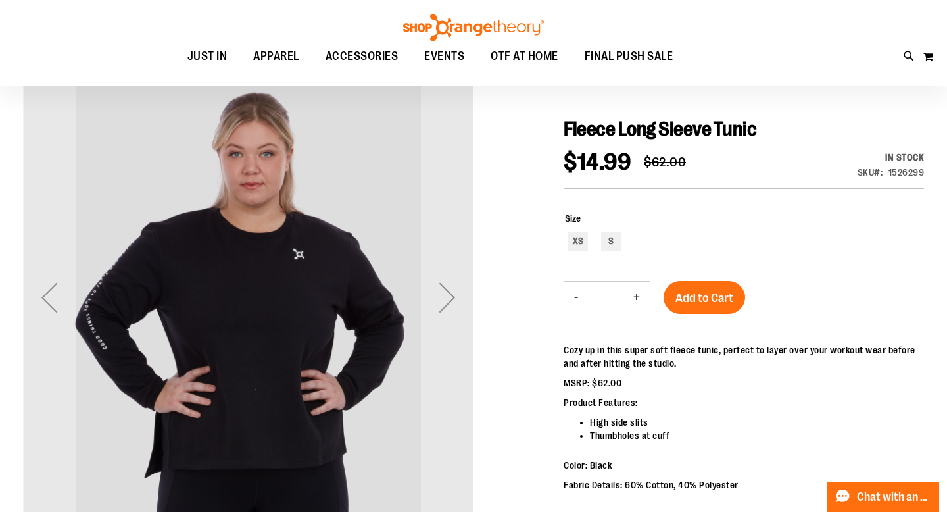
scroll to position [128, 0]
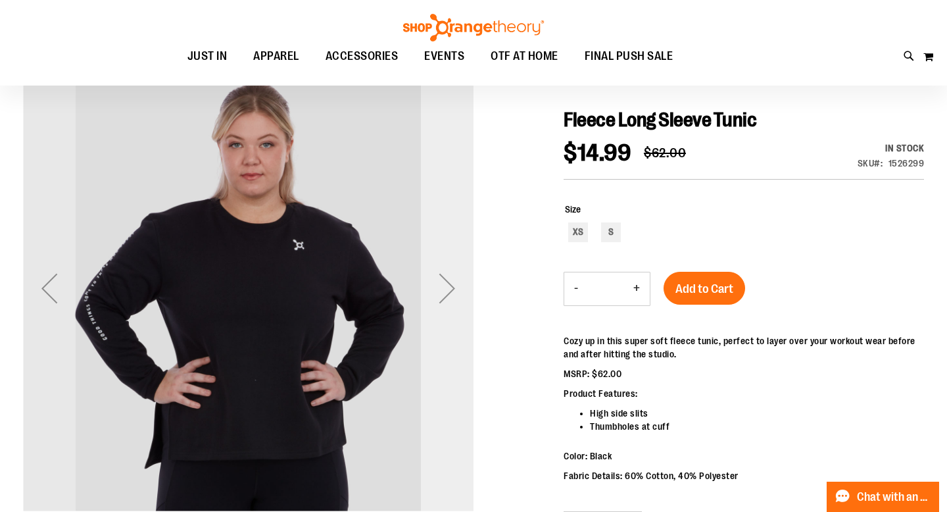
click at [447, 284] on div "Next" at bounding box center [447, 288] width 53 height 53
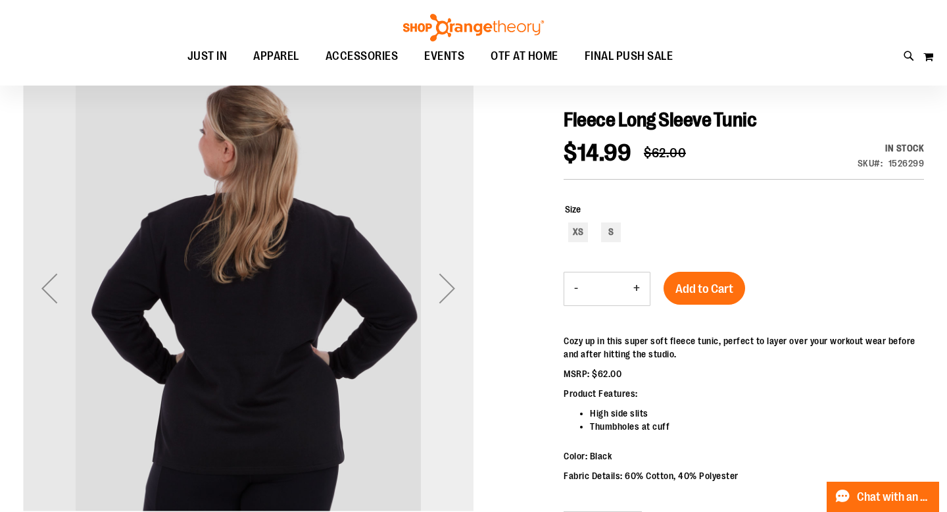
click at [447, 284] on div "Next" at bounding box center [447, 288] width 53 height 53
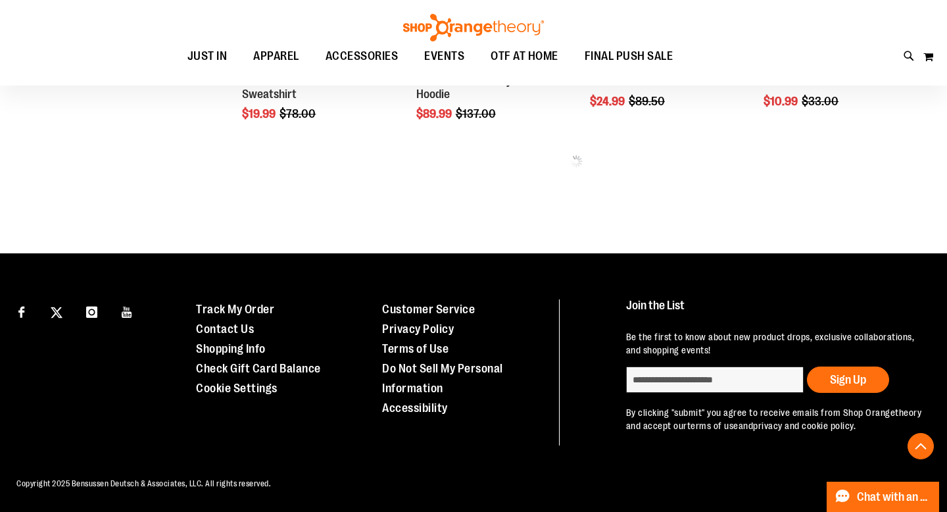
scroll to position [721, 0]
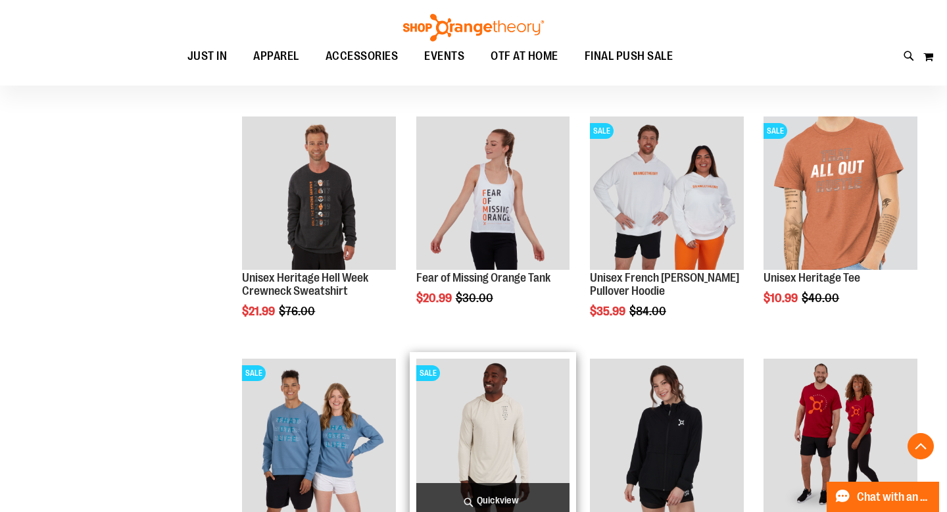
scroll to position [284, 0]
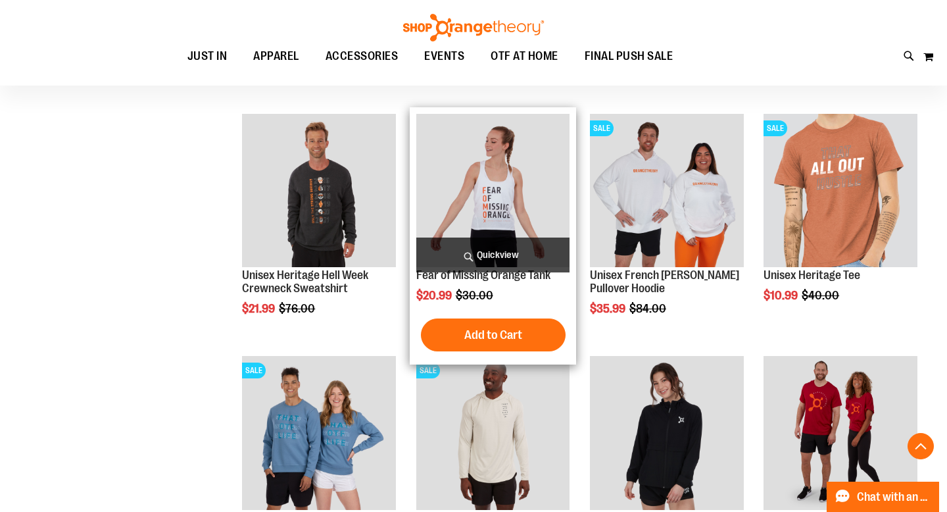
click at [496, 199] on img "product" at bounding box center [493, 191] width 154 height 154
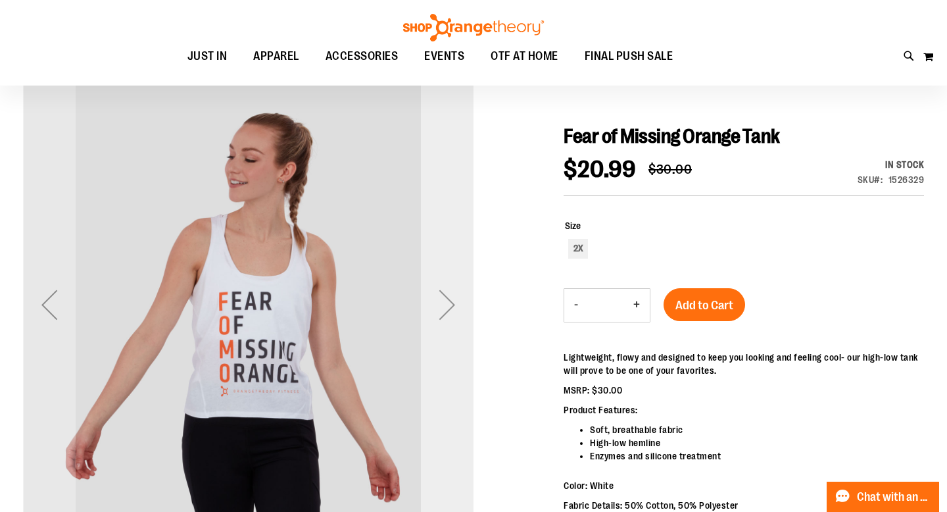
scroll to position [116, 0]
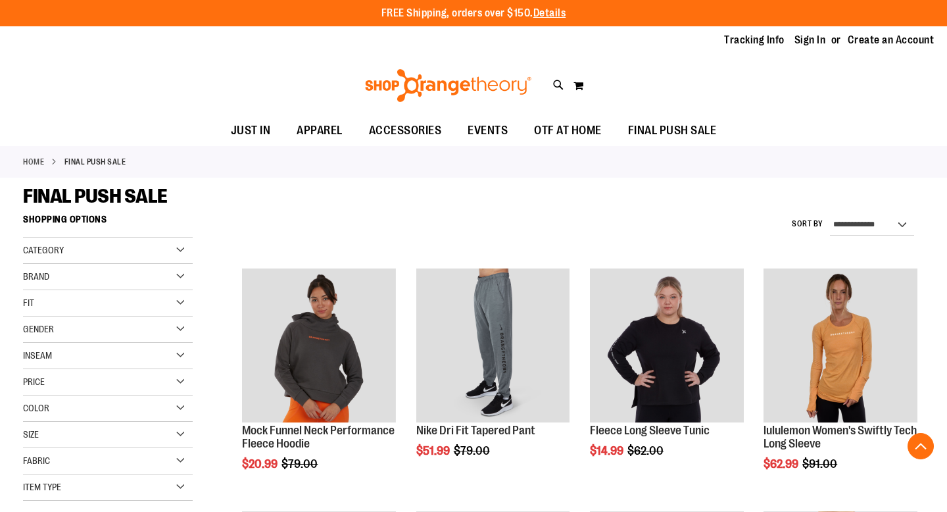
scroll to position [397, 0]
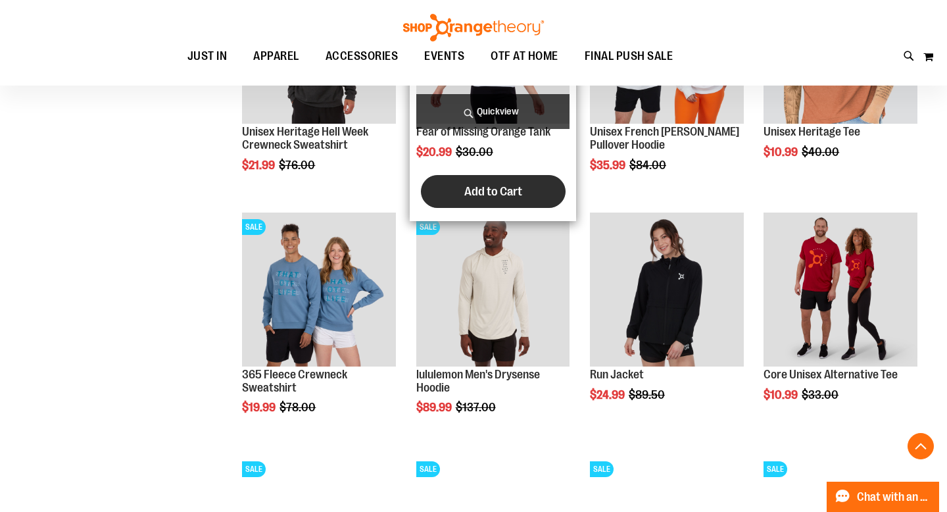
scroll to position [541, 0]
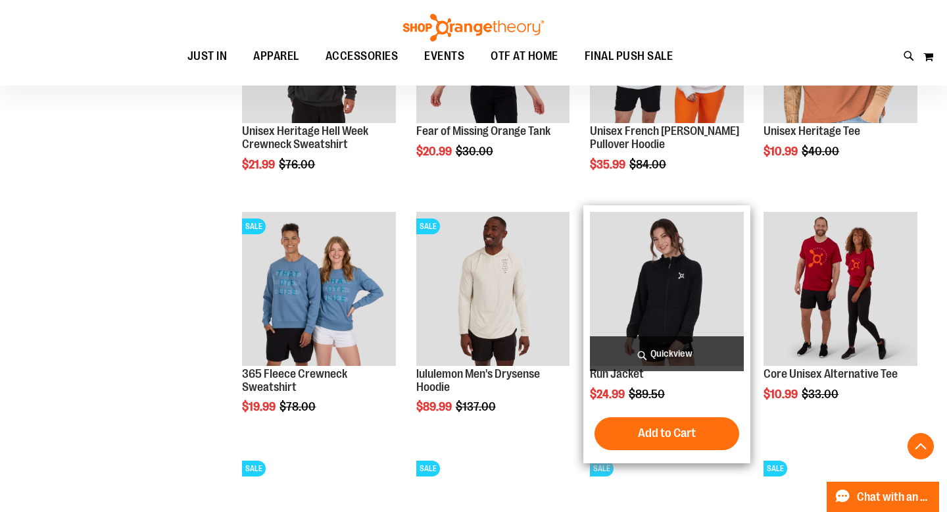
click at [662, 291] on img "product" at bounding box center [667, 289] width 154 height 154
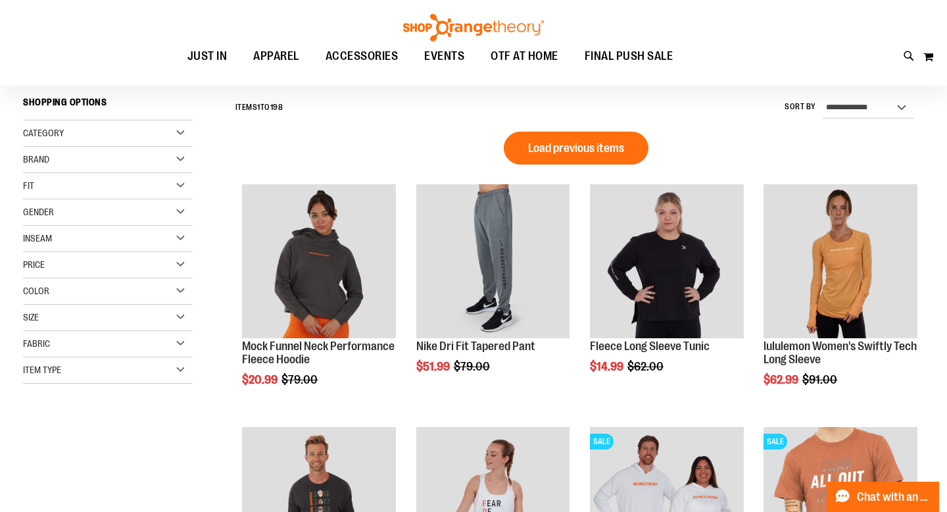
scroll to position [117, 0]
click at [181, 314] on div "Size" at bounding box center [108, 317] width 170 height 26
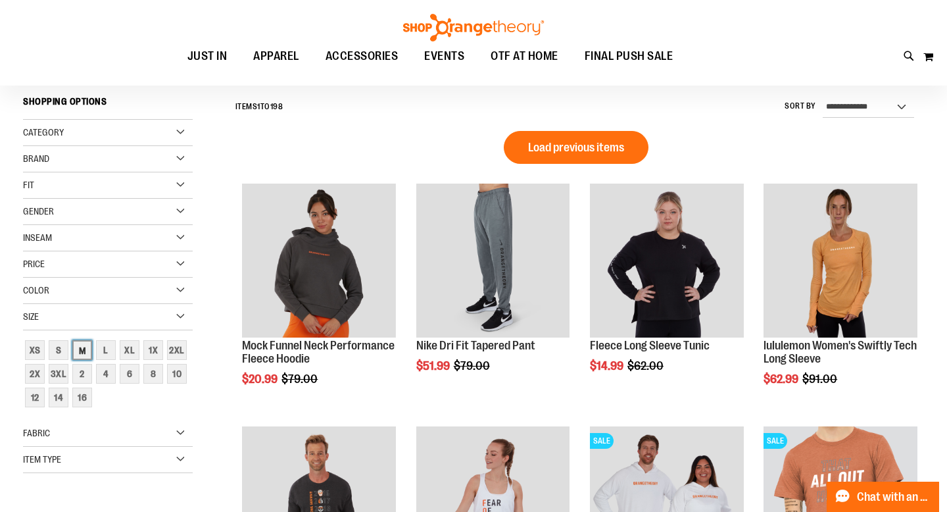
click at [87, 349] on div "M" at bounding box center [82, 350] width 20 height 20
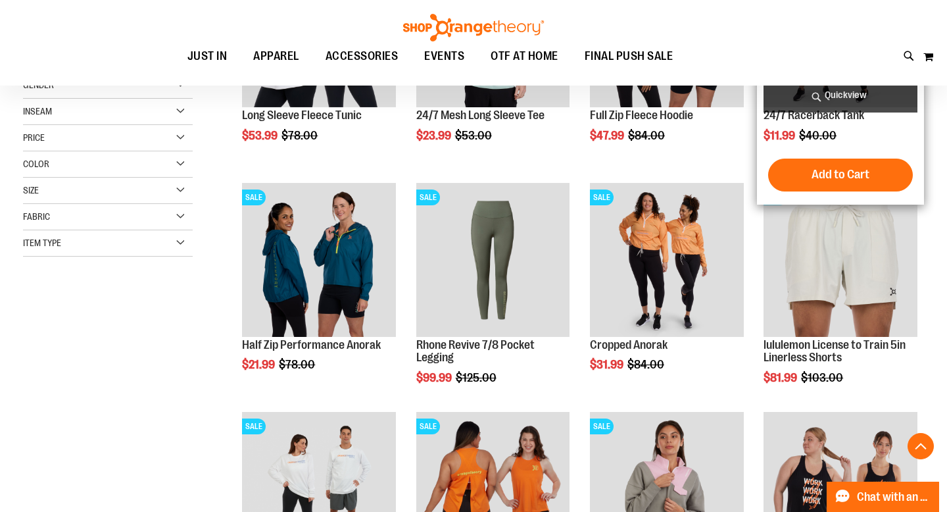
scroll to position [316, 0]
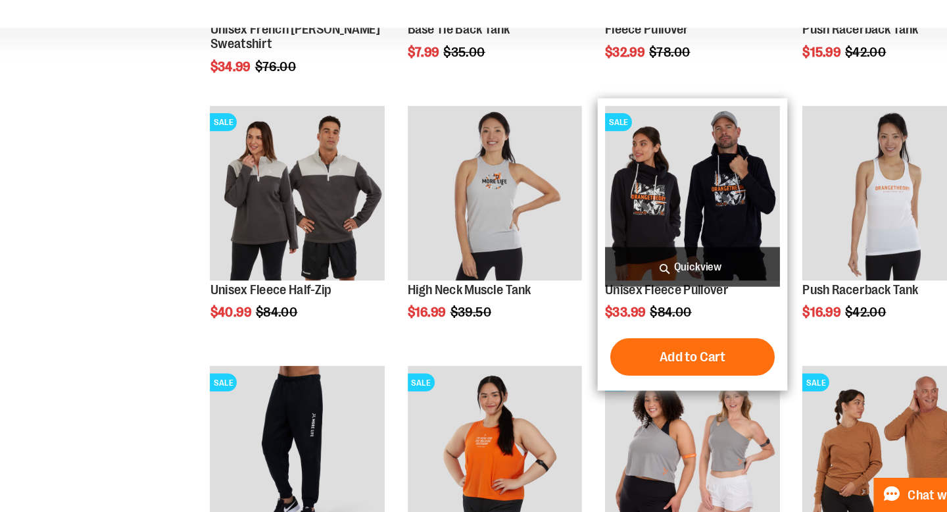
scroll to position [801, 0]
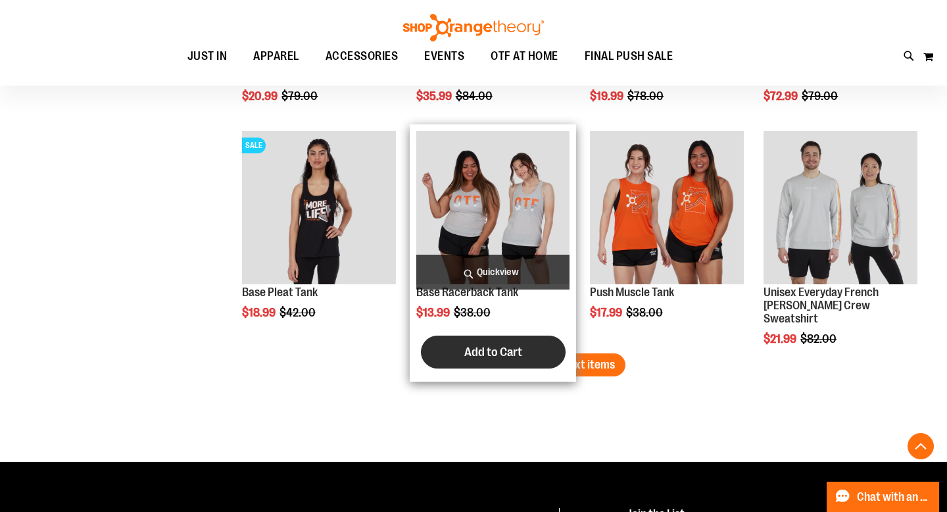
scroll to position [1973, 0]
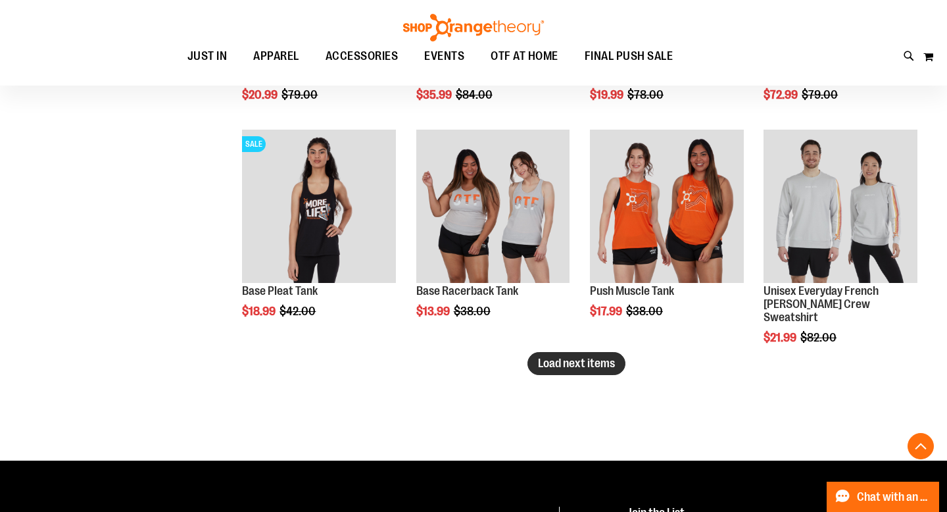
click at [569, 362] on span "Load next items" at bounding box center [576, 363] width 77 height 13
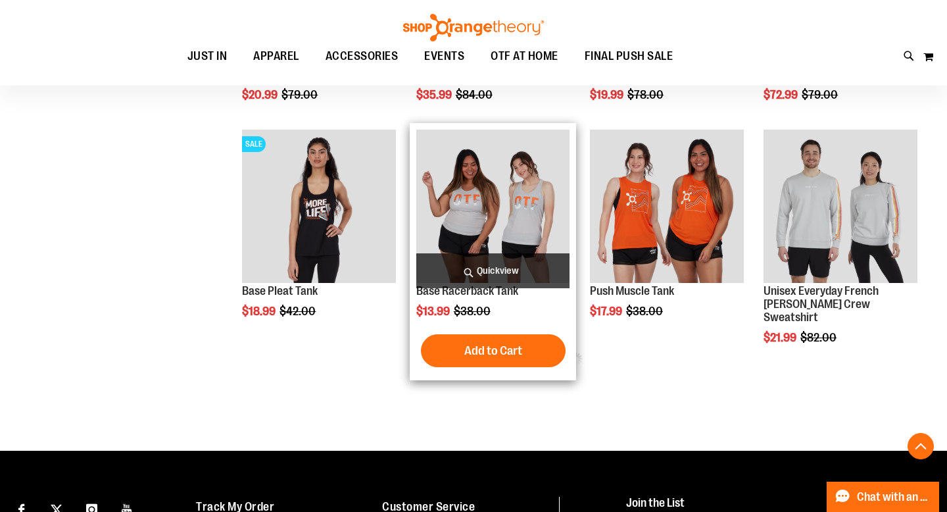
click at [496, 231] on img "product" at bounding box center [493, 207] width 154 height 154
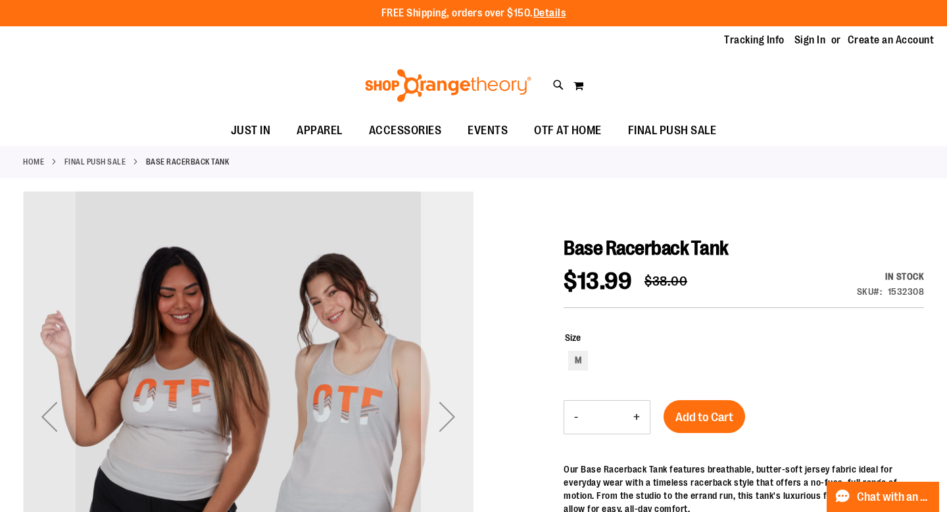
click at [448, 412] on div "Next" at bounding box center [447, 416] width 53 height 53
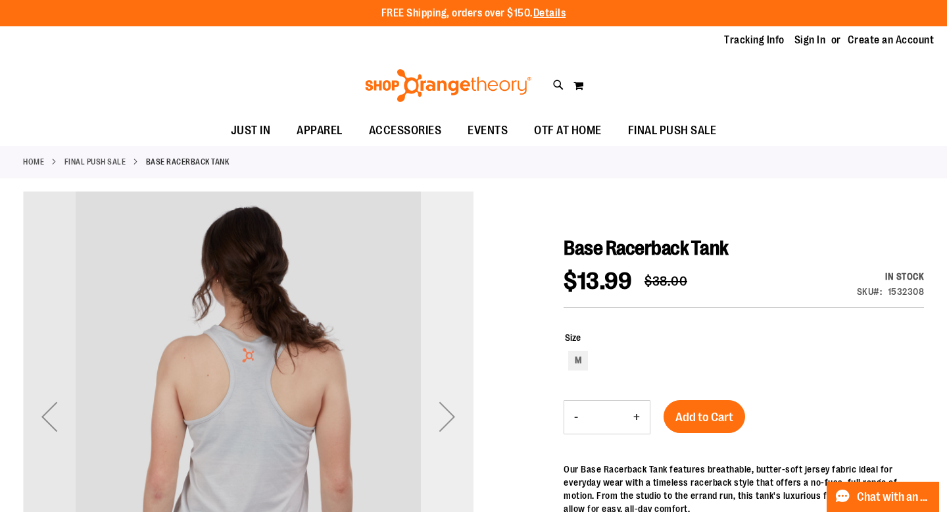
click at [448, 412] on div "Next" at bounding box center [447, 416] width 53 height 53
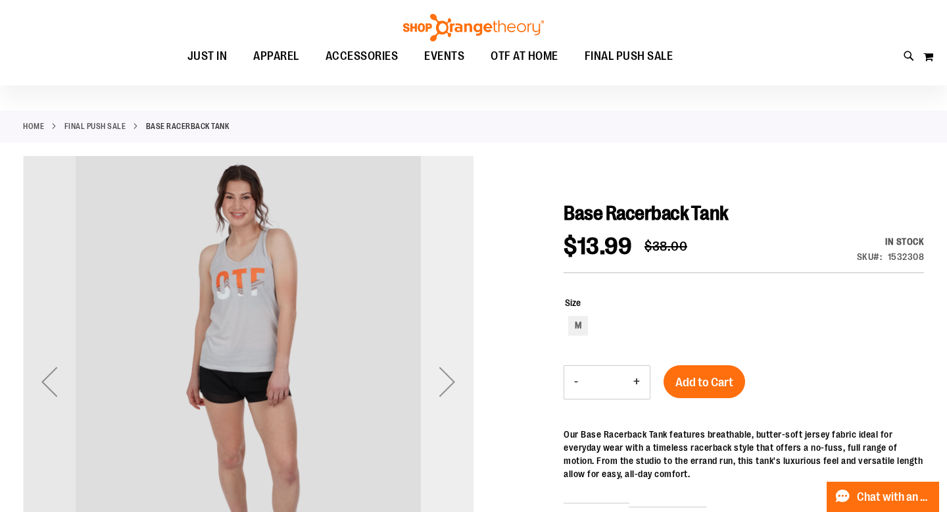
scroll to position [41, 0]
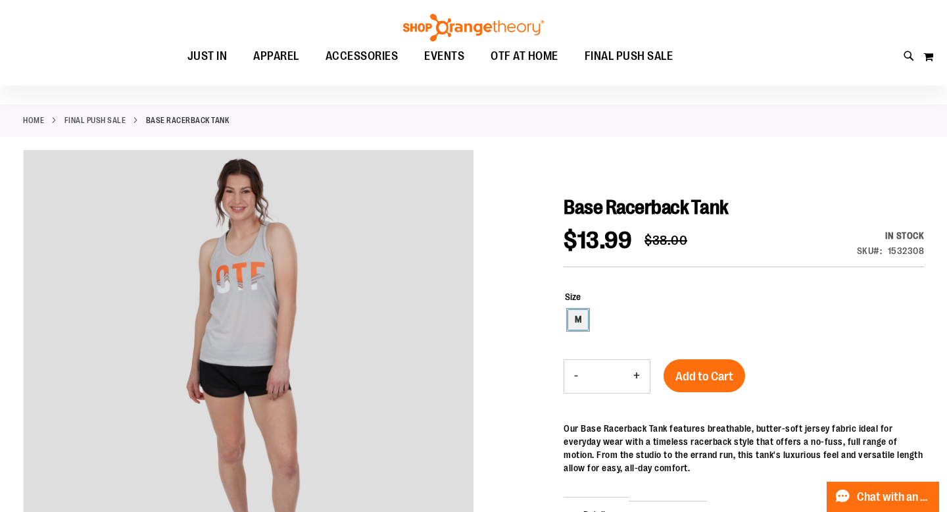
click at [576, 322] on div "M" at bounding box center [578, 320] width 20 height 20
type input "***"
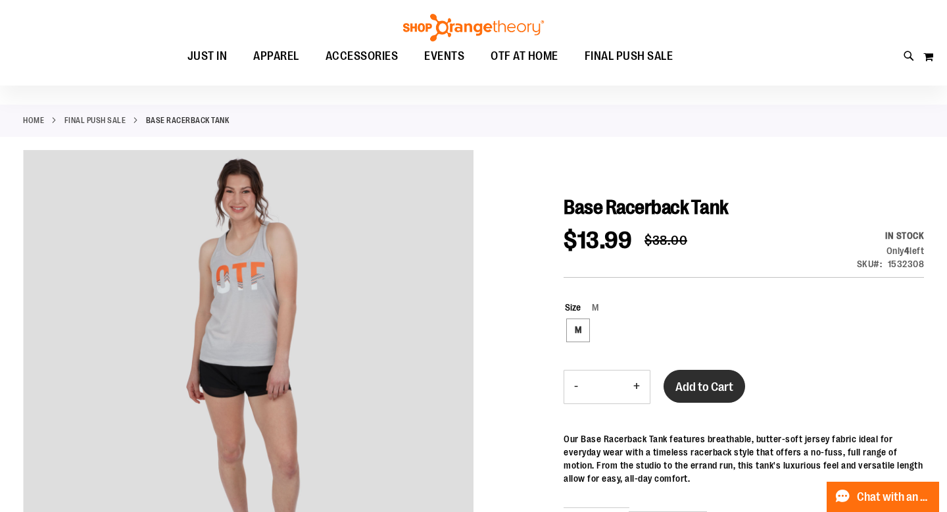
click at [695, 383] on span "Add to Cart" at bounding box center [705, 387] width 58 height 14
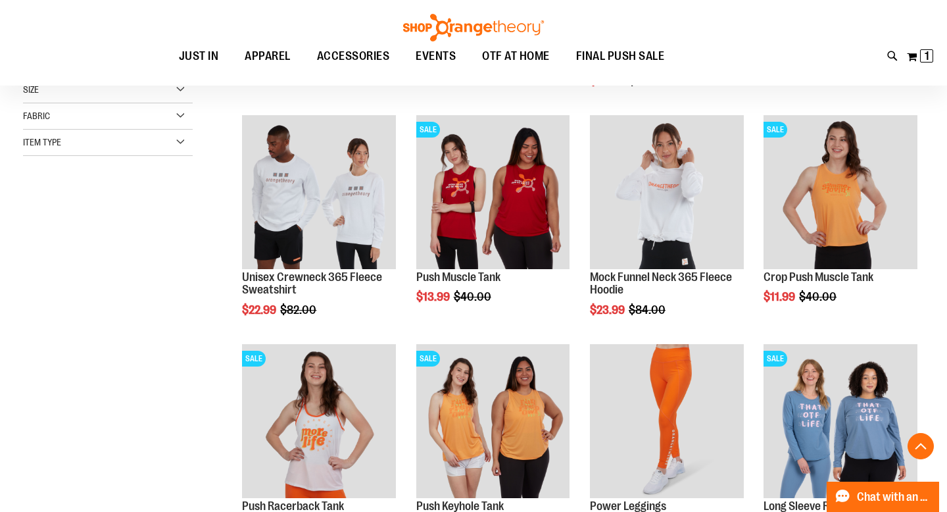
scroll to position [358, 0]
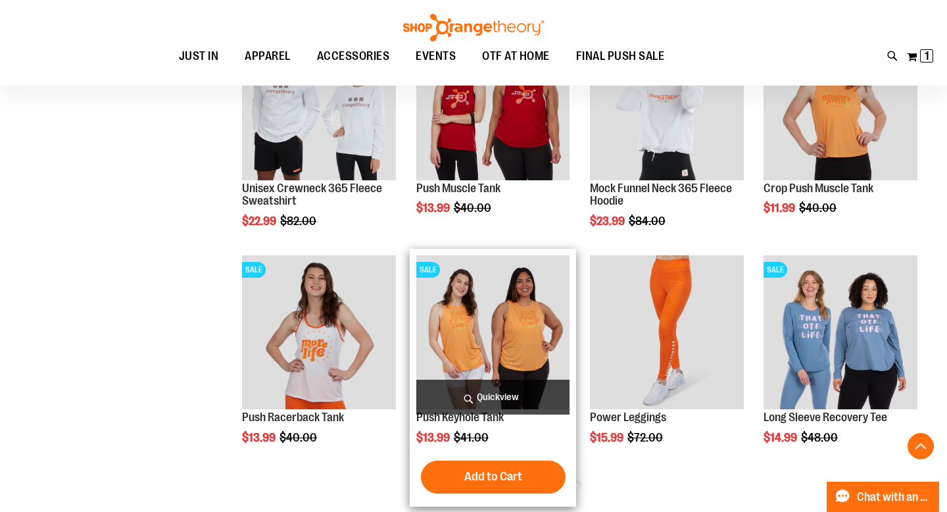
click at [488, 345] on img "product" at bounding box center [493, 332] width 154 height 154
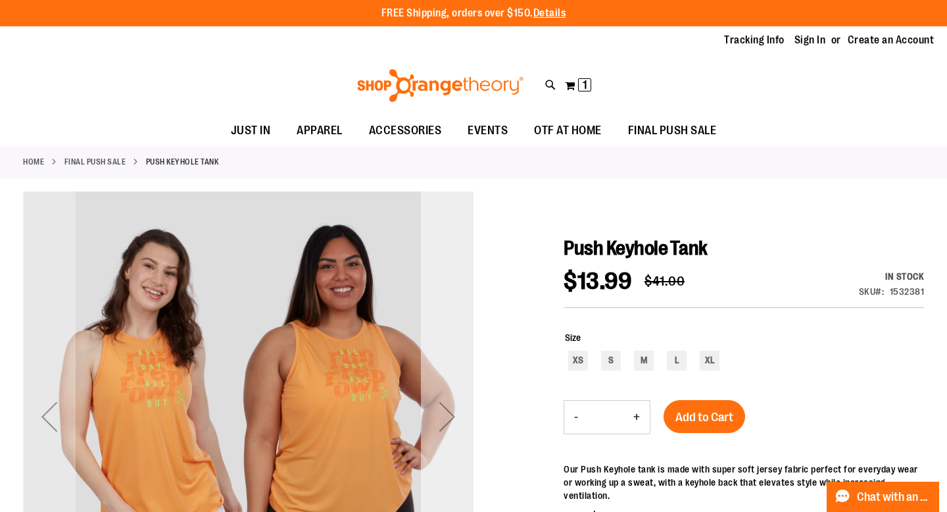
click at [441, 414] on div "Next" at bounding box center [447, 416] width 53 height 53
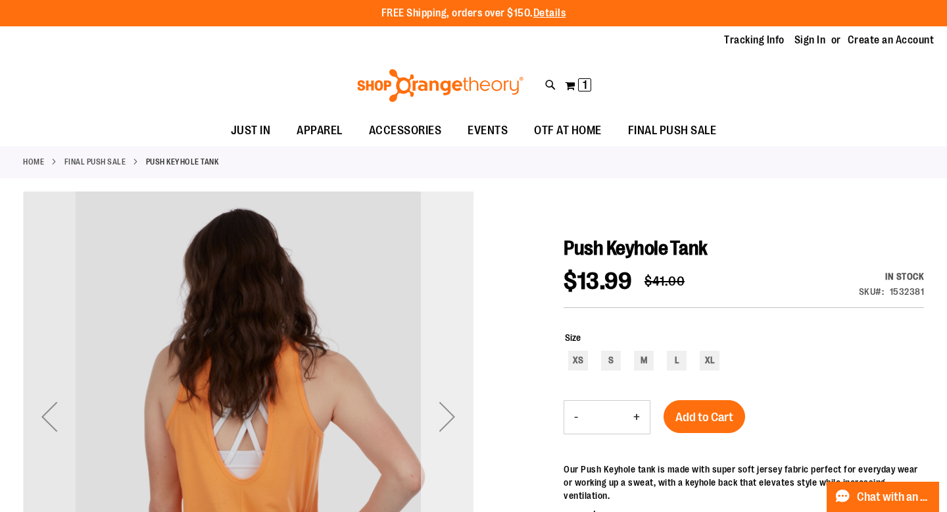
click at [441, 414] on div "Next" at bounding box center [447, 416] width 53 height 53
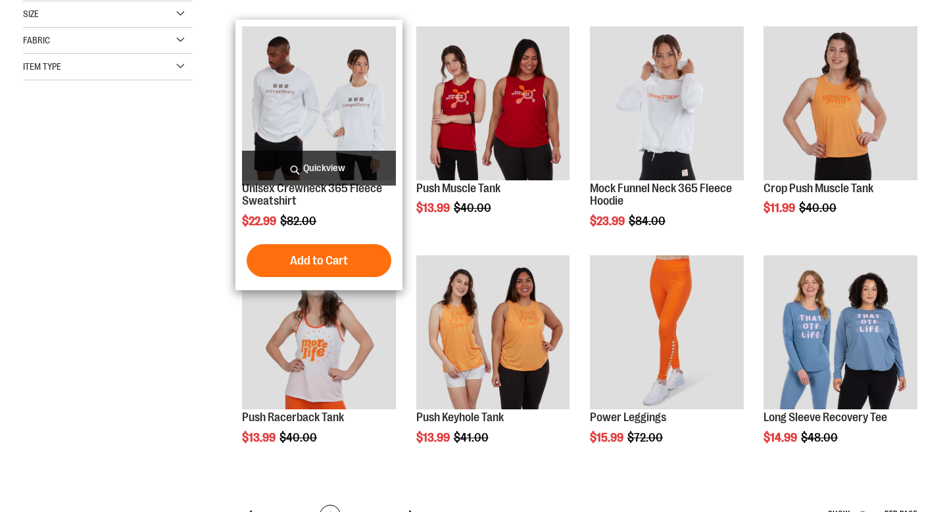
scroll to position [472, 0]
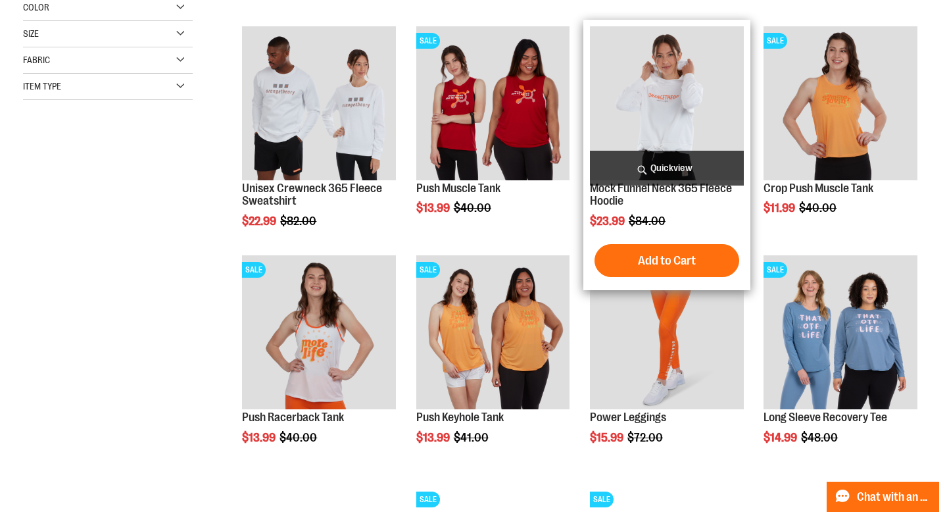
click at [666, 98] on img "product" at bounding box center [667, 103] width 154 height 154
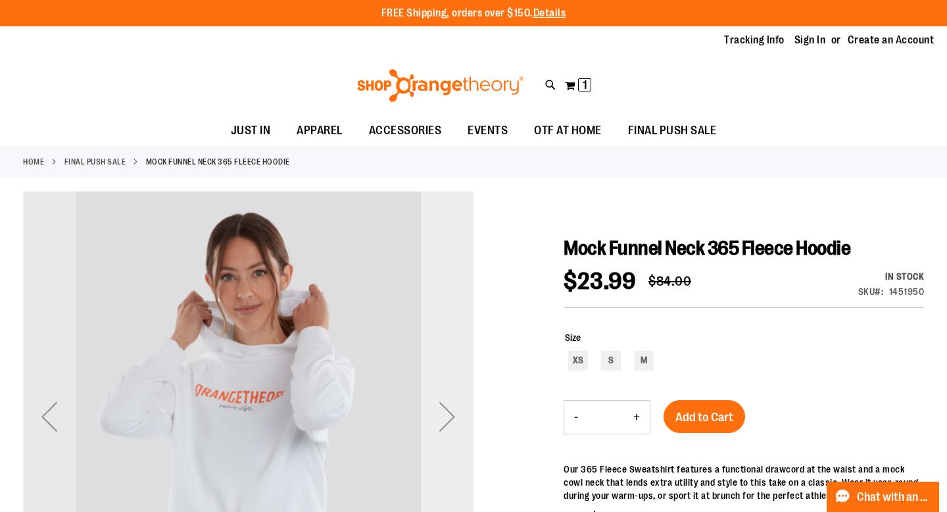
click at [451, 416] on div "Next" at bounding box center [447, 416] width 53 height 53
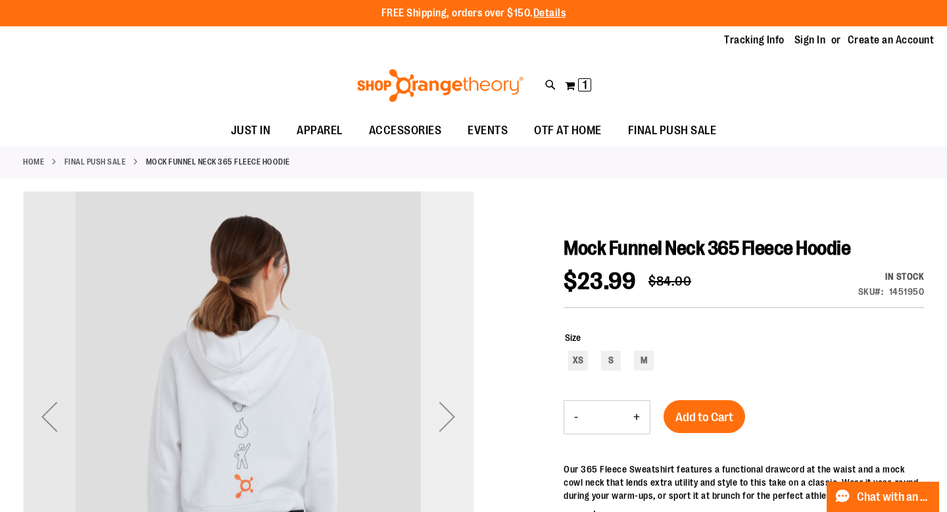
click at [451, 416] on div "Next" at bounding box center [447, 416] width 53 height 53
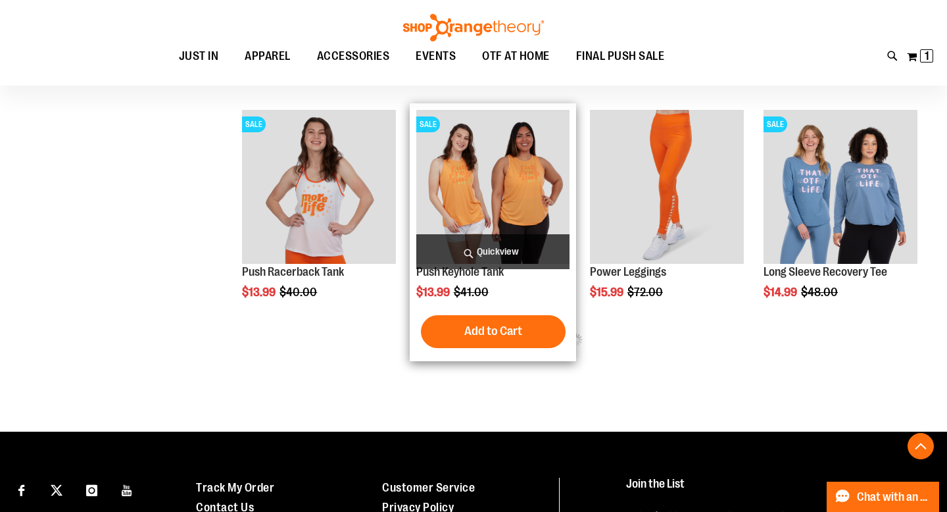
scroll to position [326, 0]
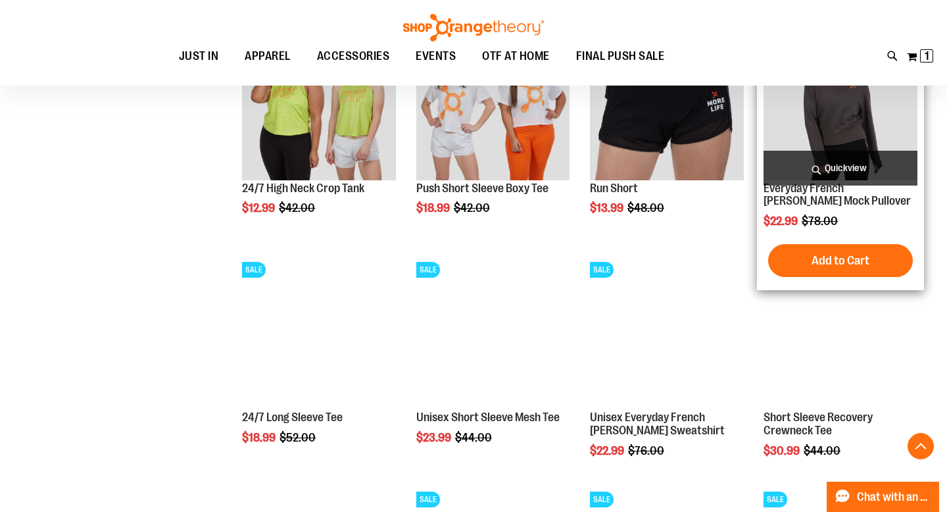
scroll to position [786, 0]
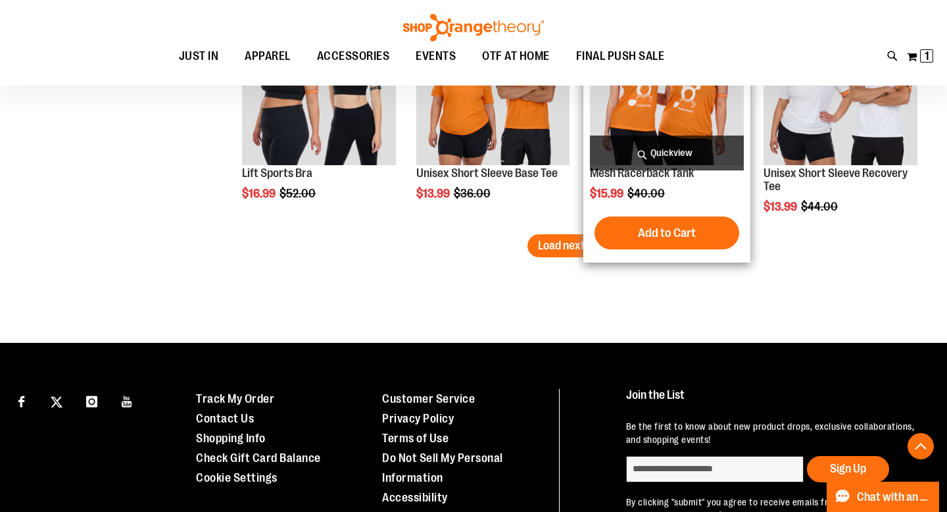
scroll to position [1955, 0]
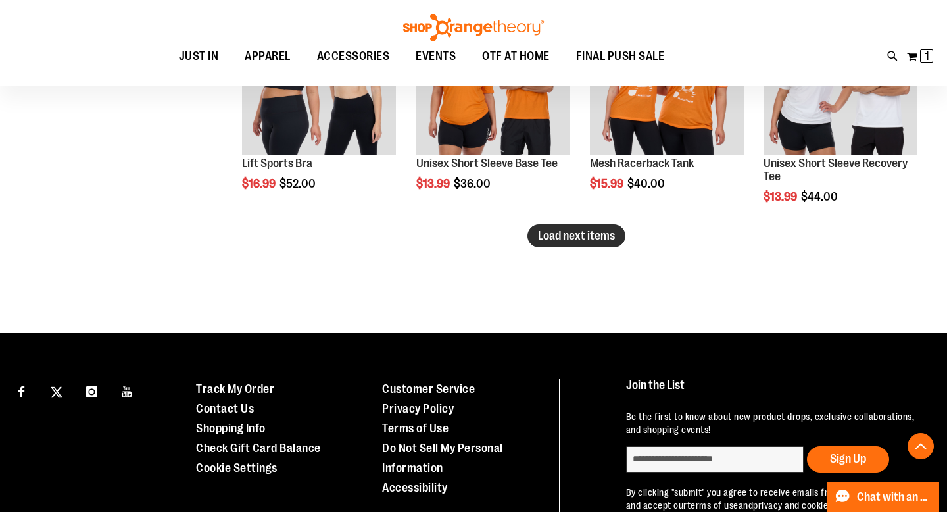
click at [590, 237] on span "Load next items" at bounding box center [576, 235] width 77 height 13
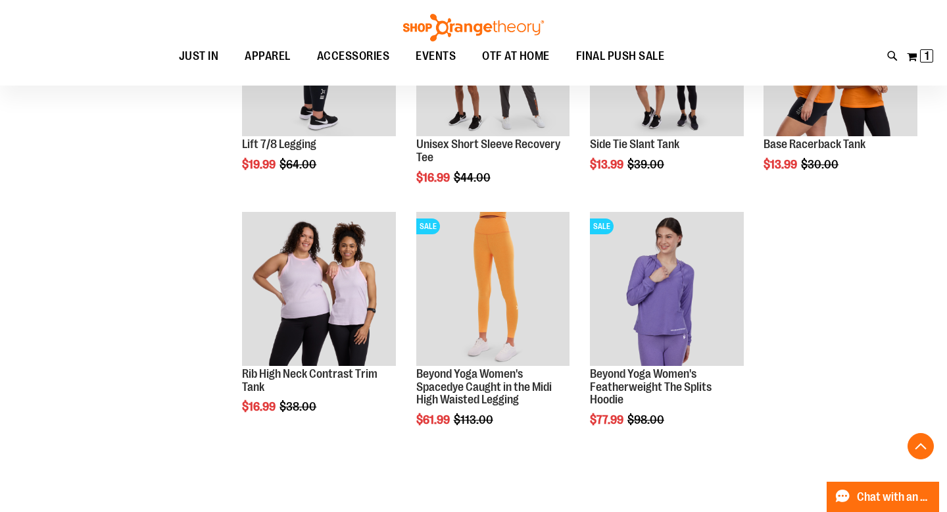
scroll to position [2434, 0]
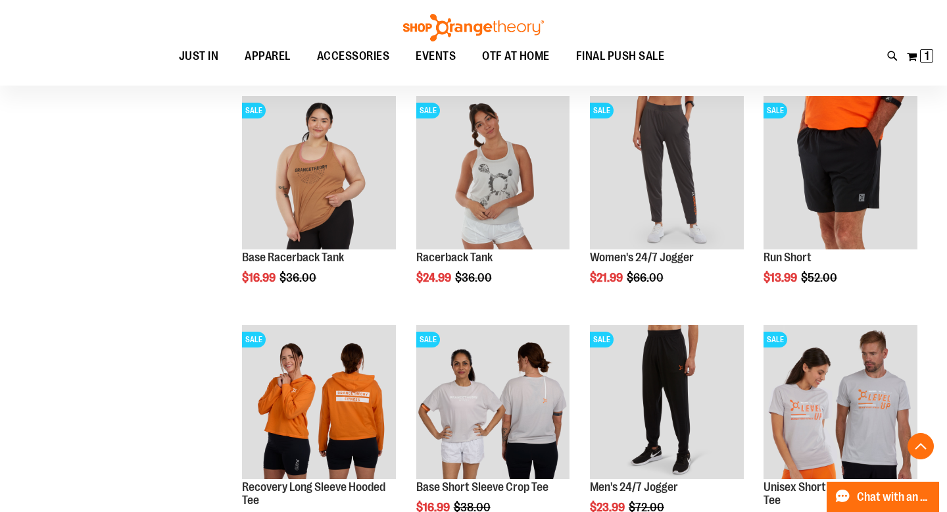
scroll to position [1291, 0]
